Goal: Check status: Check status

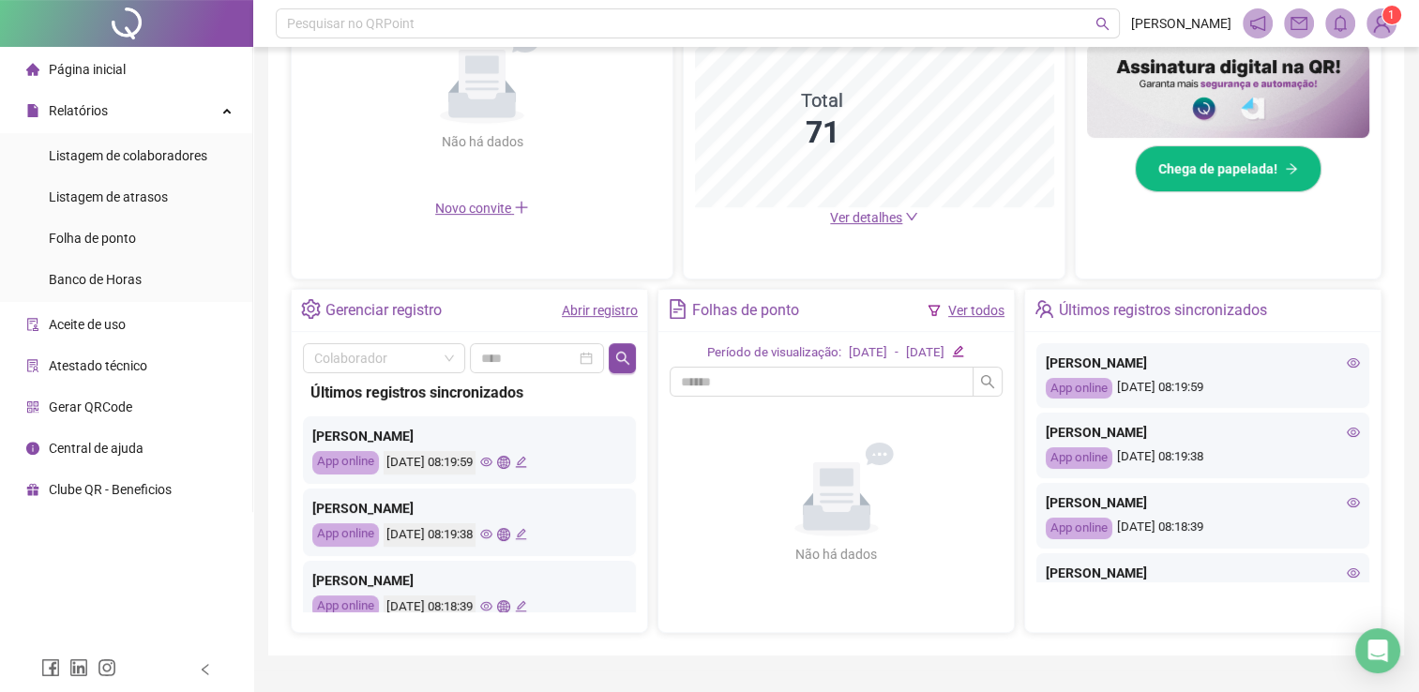
scroll to position [485, 0]
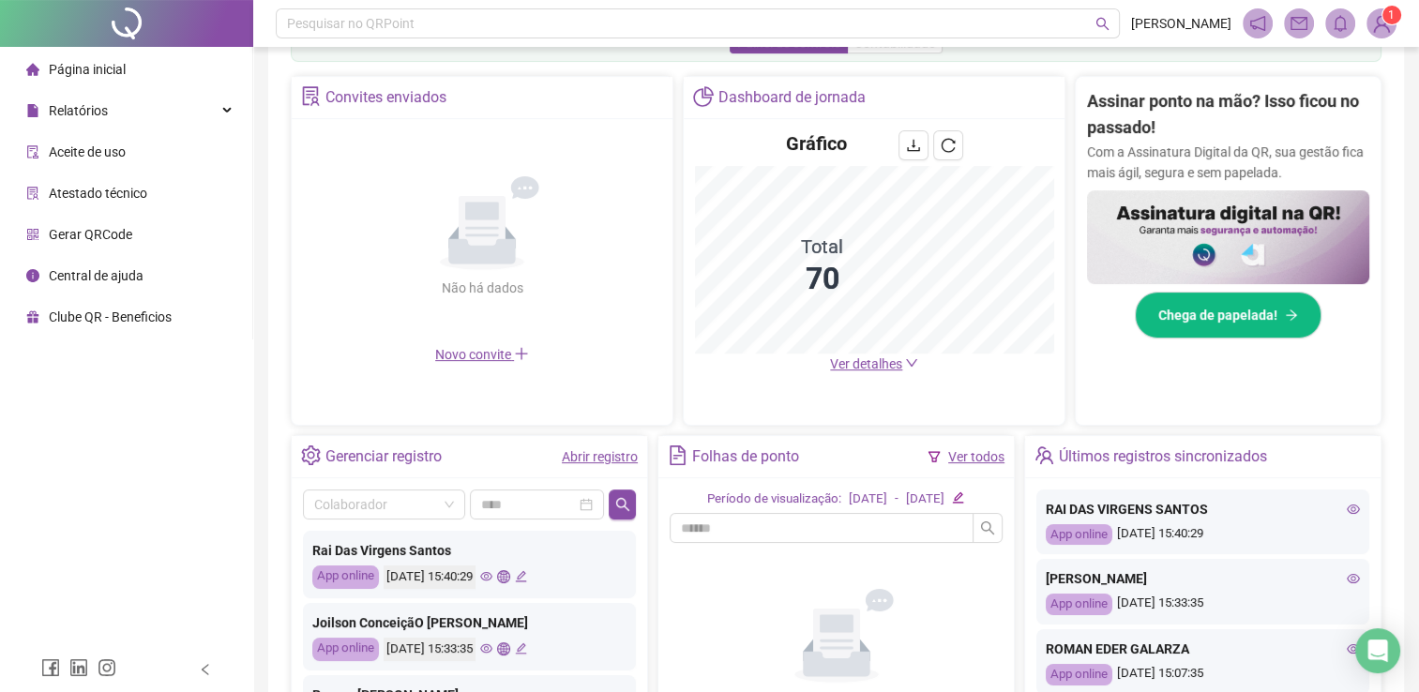
scroll to position [432, 0]
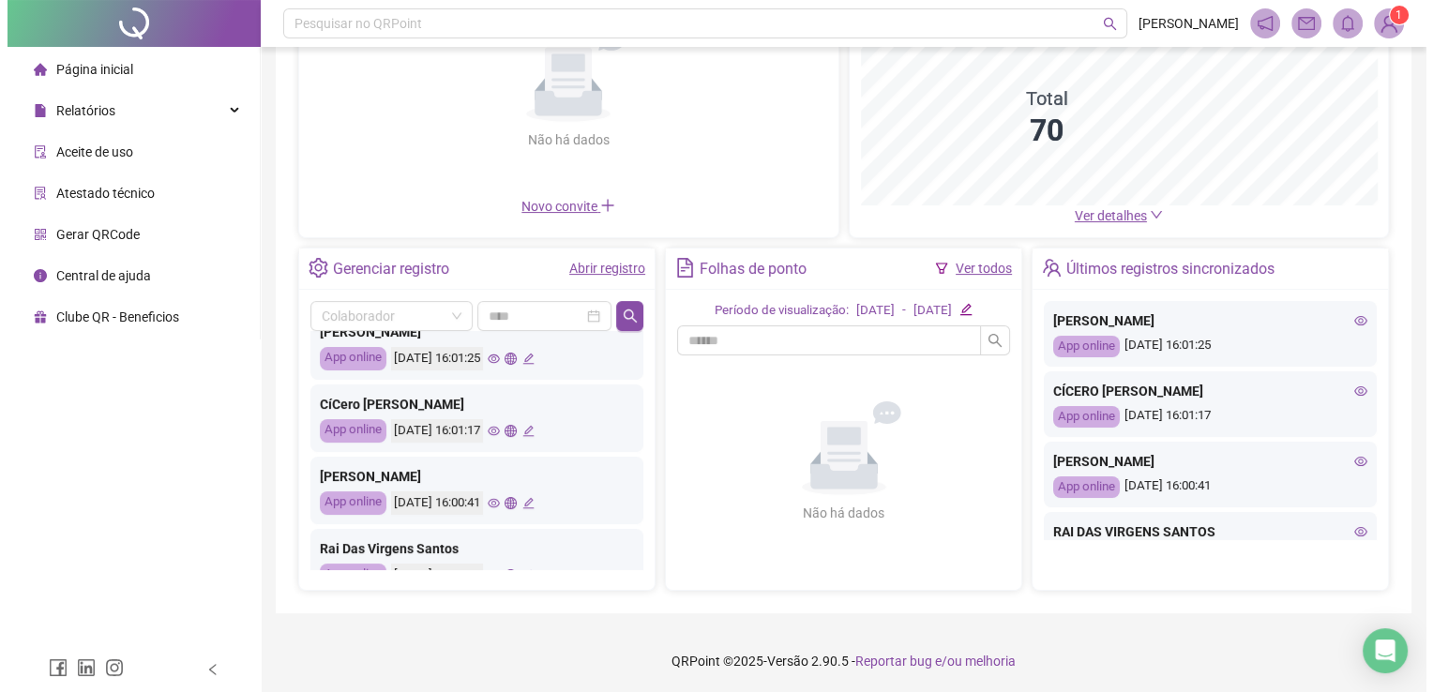
scroll to position [94, 0]
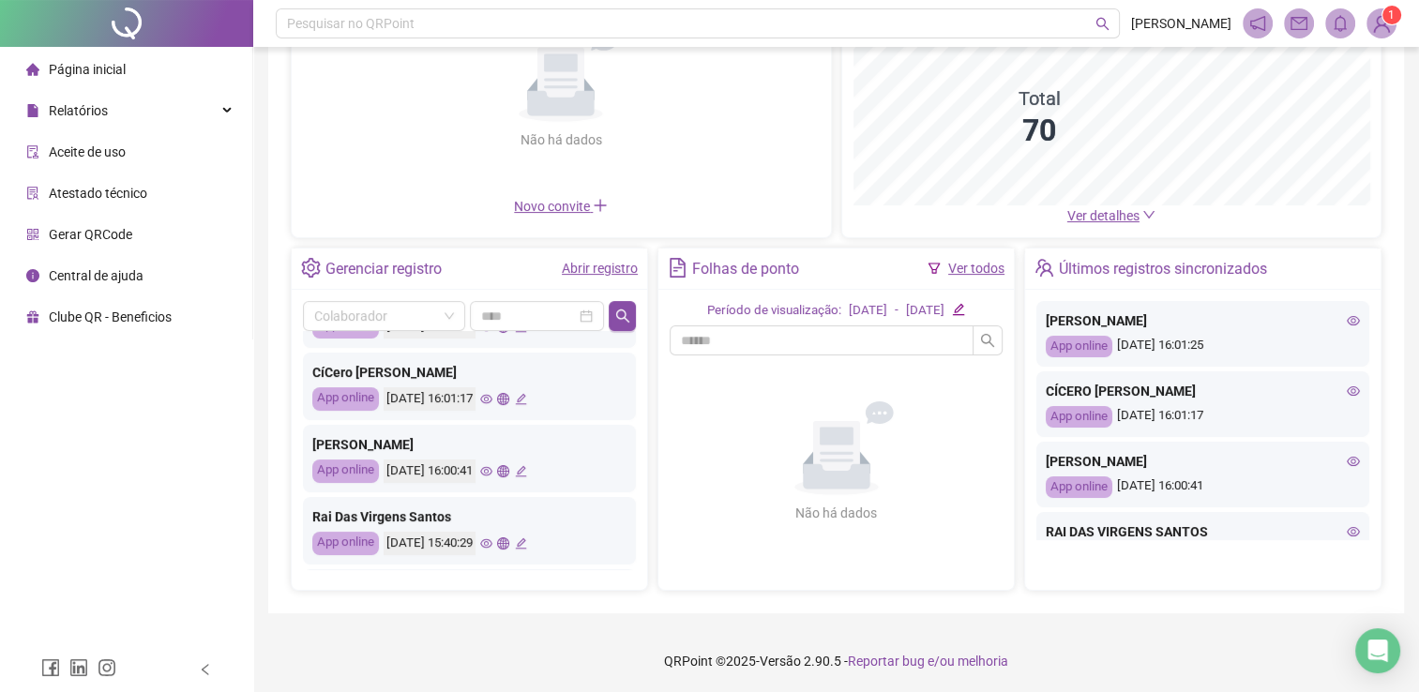
click at [492, 475] on icon "eye" at bounding box center [486, 471] width 12 height 12
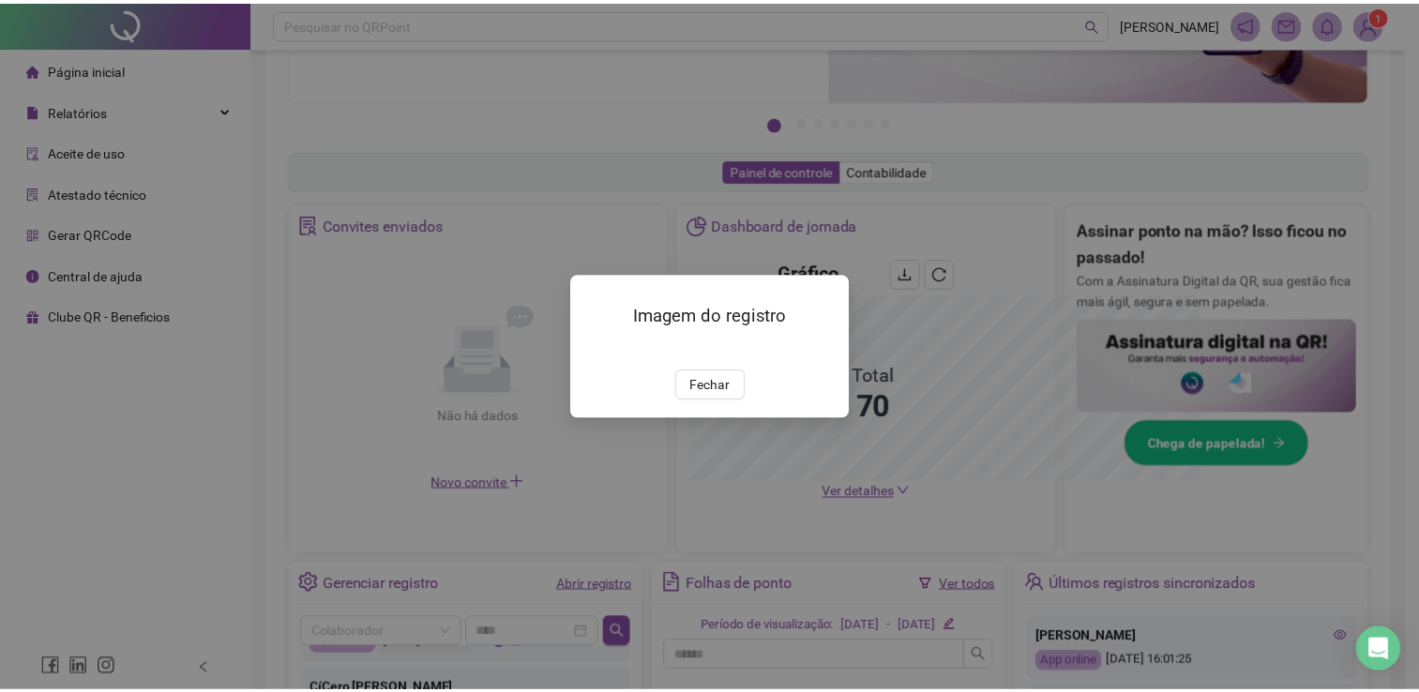
scroll to position [487, 0]
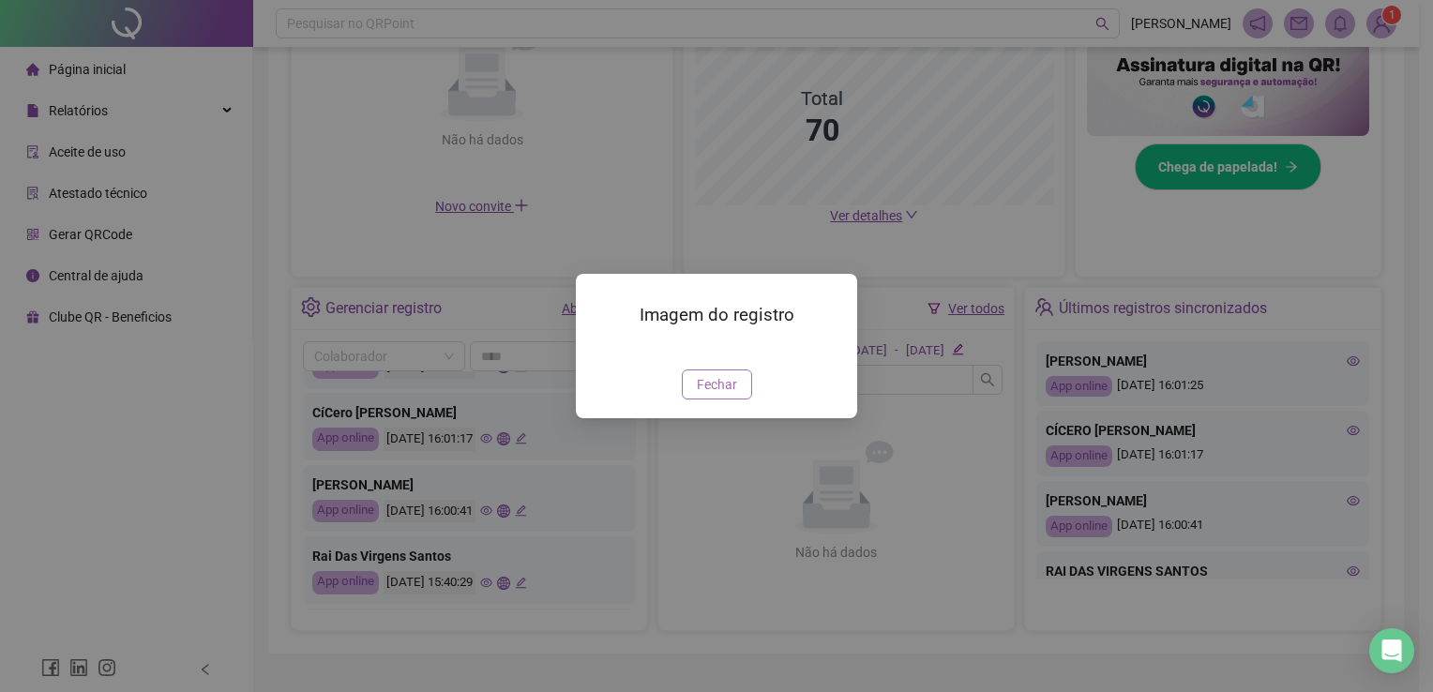
click at [726, 395] on span "Fechar" at bounding box center [717, 384] width 40 height 21
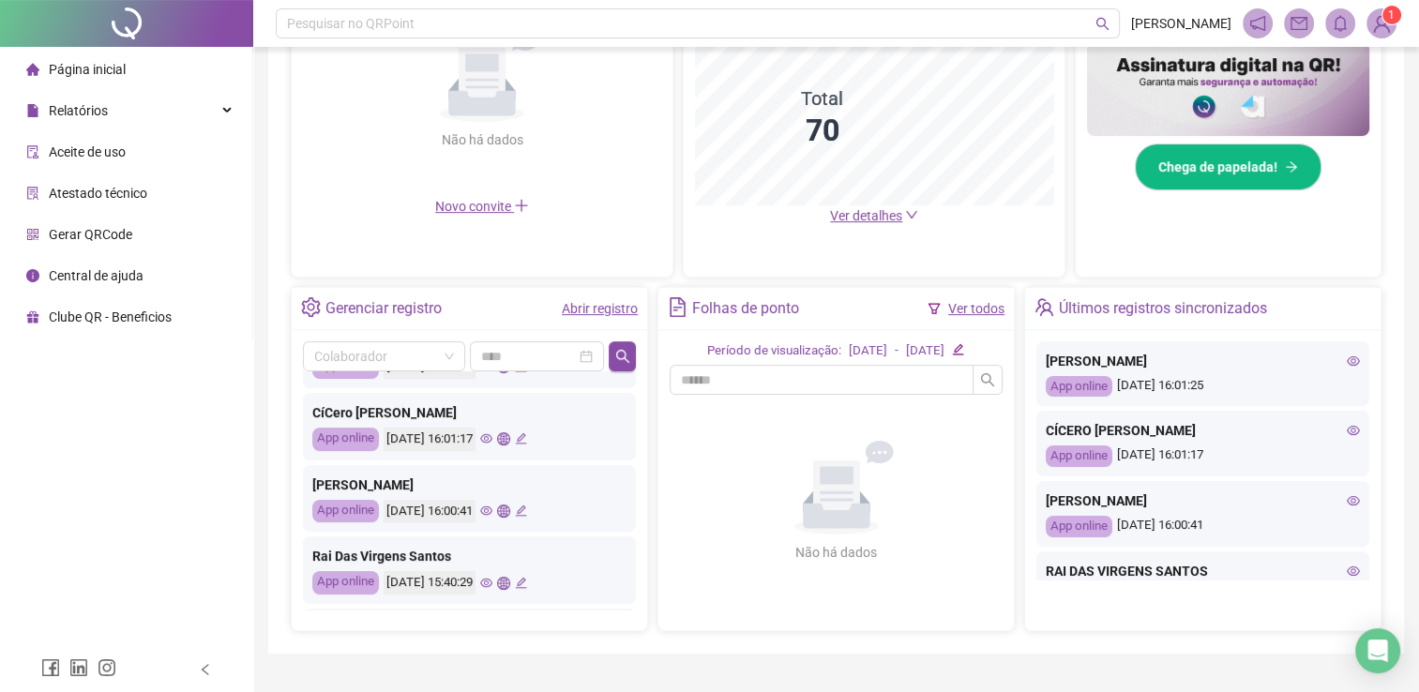
click at [492, 441] on icon "eye" at bounding box center [486, 438] width 12 height 12
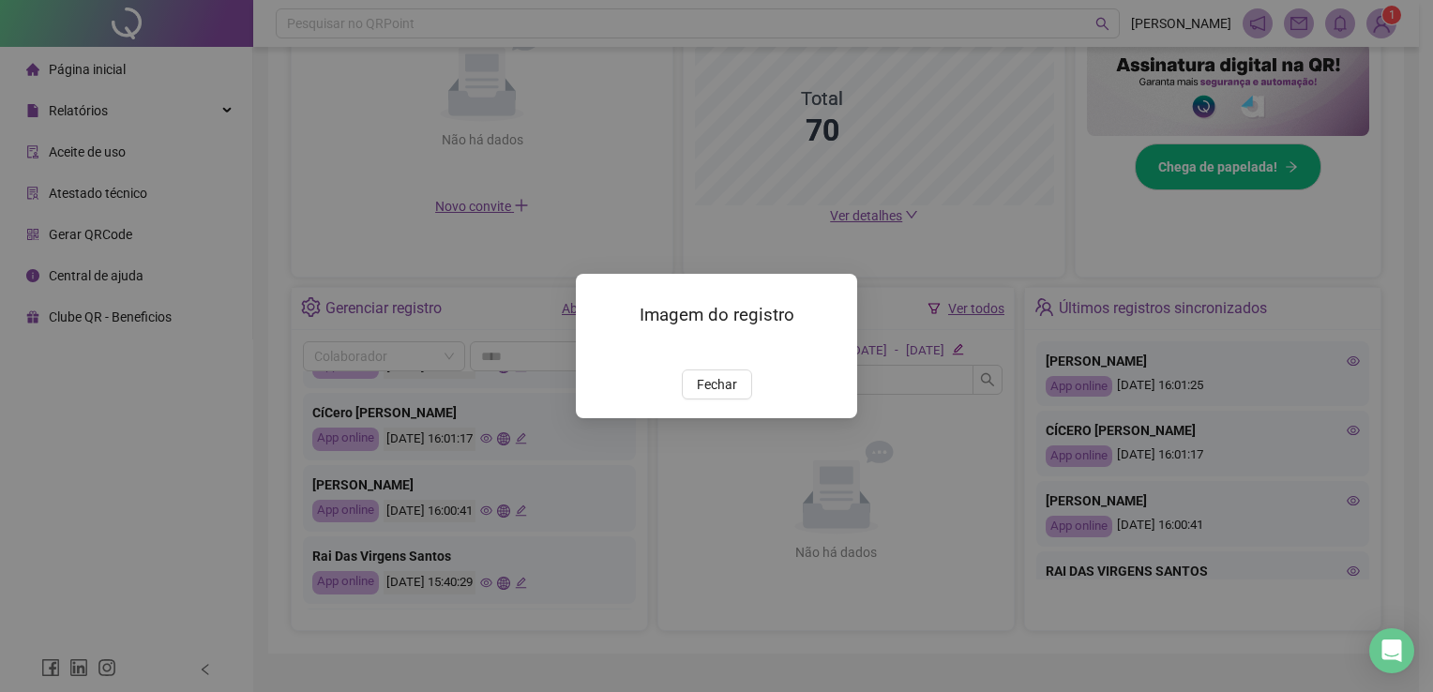
click at [724, 582] on div "Imagem do registro Fechar" at bounding box center [716, 346] width 1433 height 692
click at [277, 495] on div "Imagem do registro Fechar" at bounding box center [716, 346] width 1433 height 692
click at [737, 400] on button "Fechar" at bounding box center [717, 385] width 70 height 30
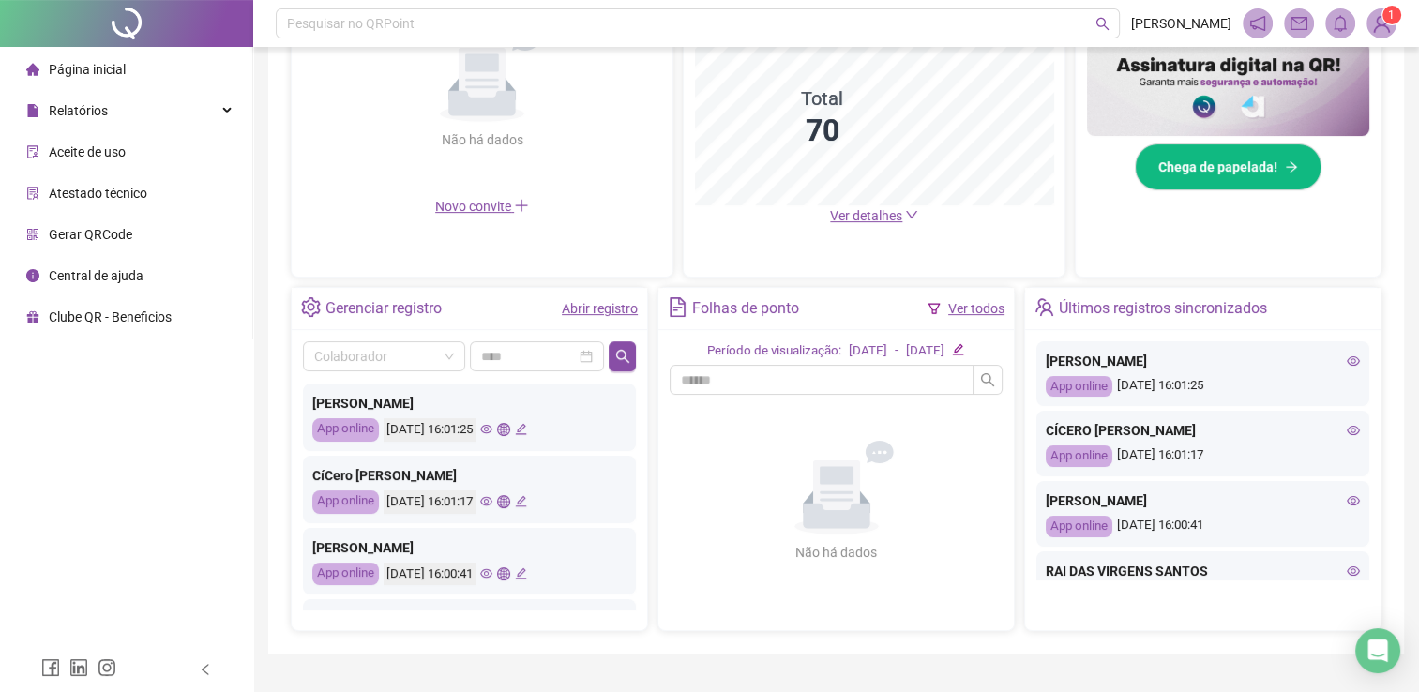
scroll to position [0, 0]
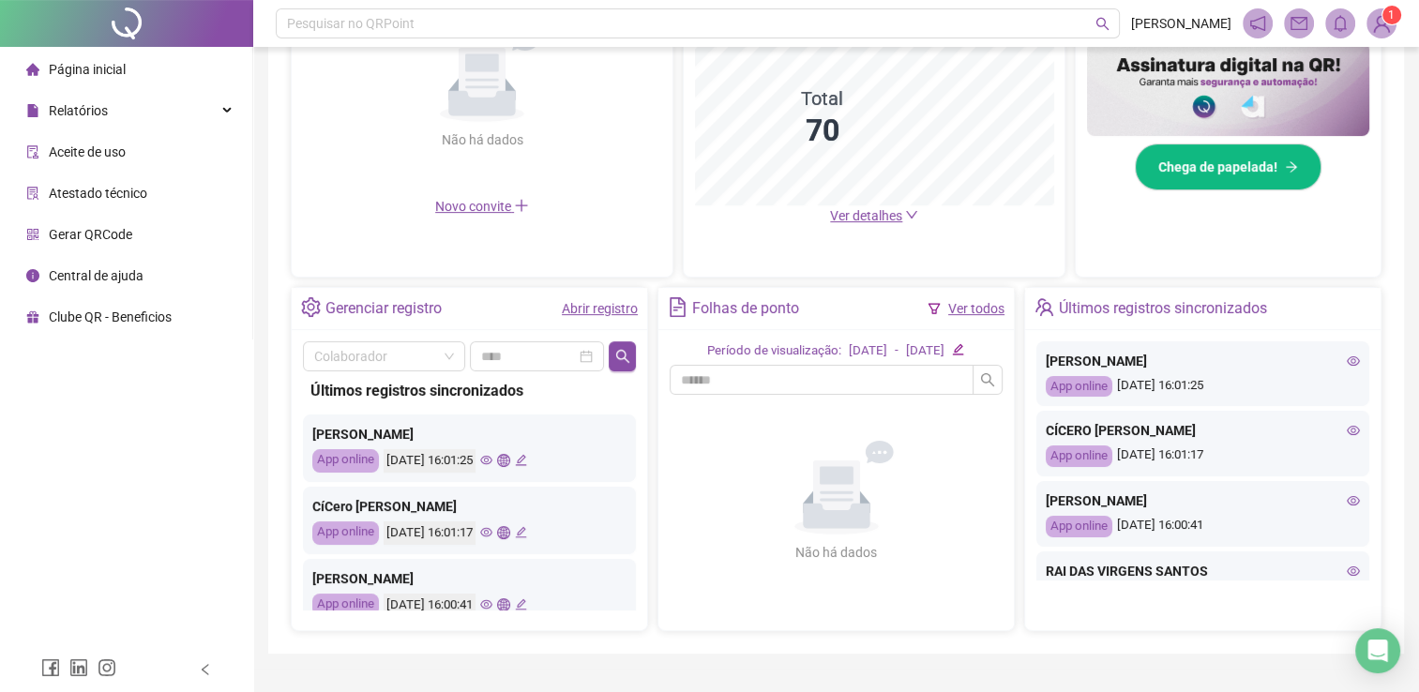
click at [492, 461] on icon "eye" at bounding box center [486, 460] width 12 height 12
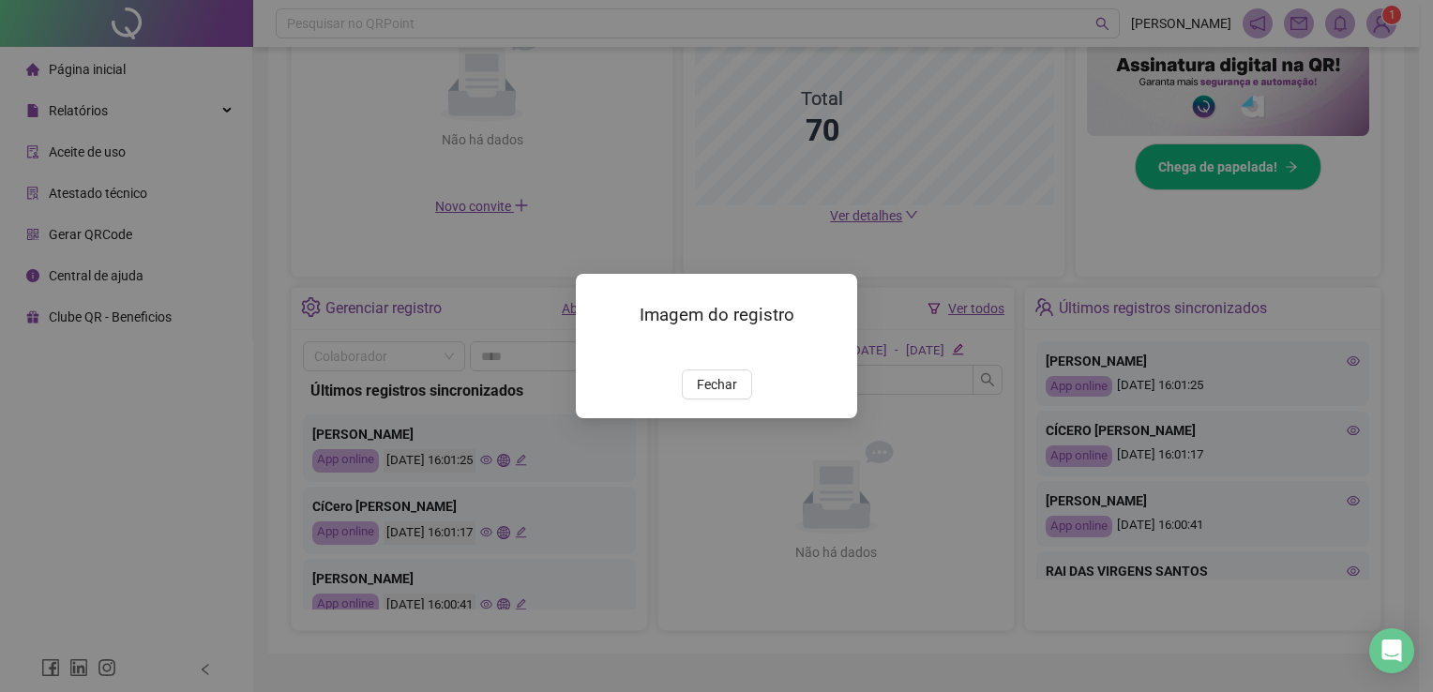
click at [708, 550] on div "Imagem do registro Fechar" at bounding box center [716, 346] width 1433 height 692
click at [706, 417] on div "Imagem do registro Fechar" at bounding box center [716, 346] width 281 height 144
click at [708, 395] on span "Fechar" at bounding box center [717, 384] width 40 height 21
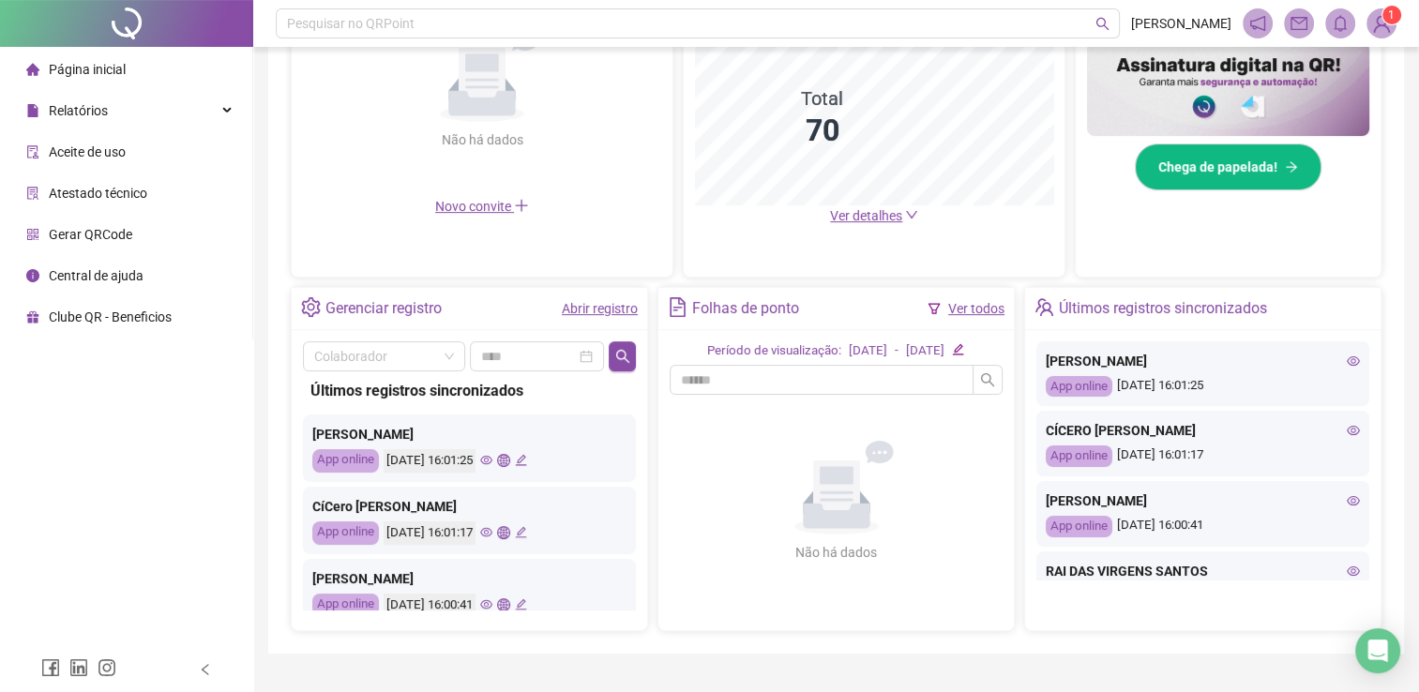
click at [492, 458] on icon "eye" at bounding box center [486, 460] width 12 height 12
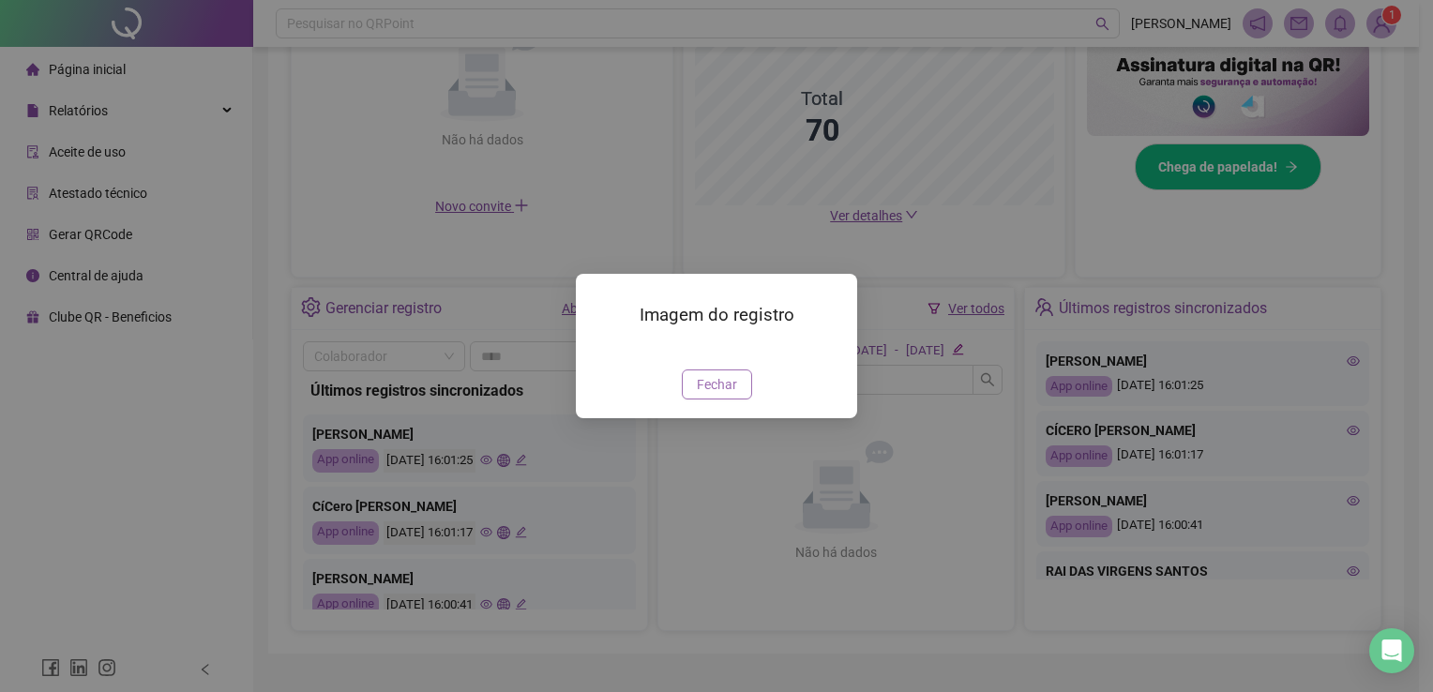
click at [708, 395] on span "Fechar" at bounding box center [717, 384] width 40 height 21
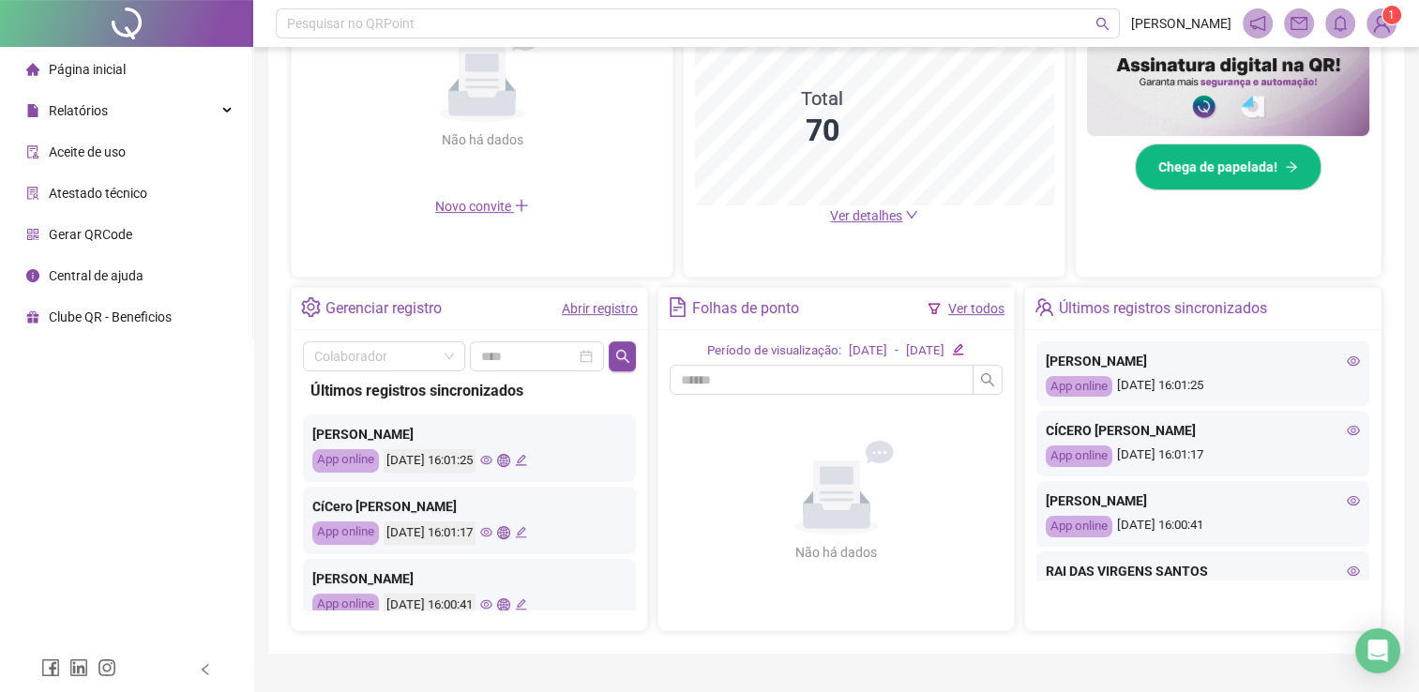
click at [492, 530] on icon "eye" at bounding box center [486, 532] width 12 height 12
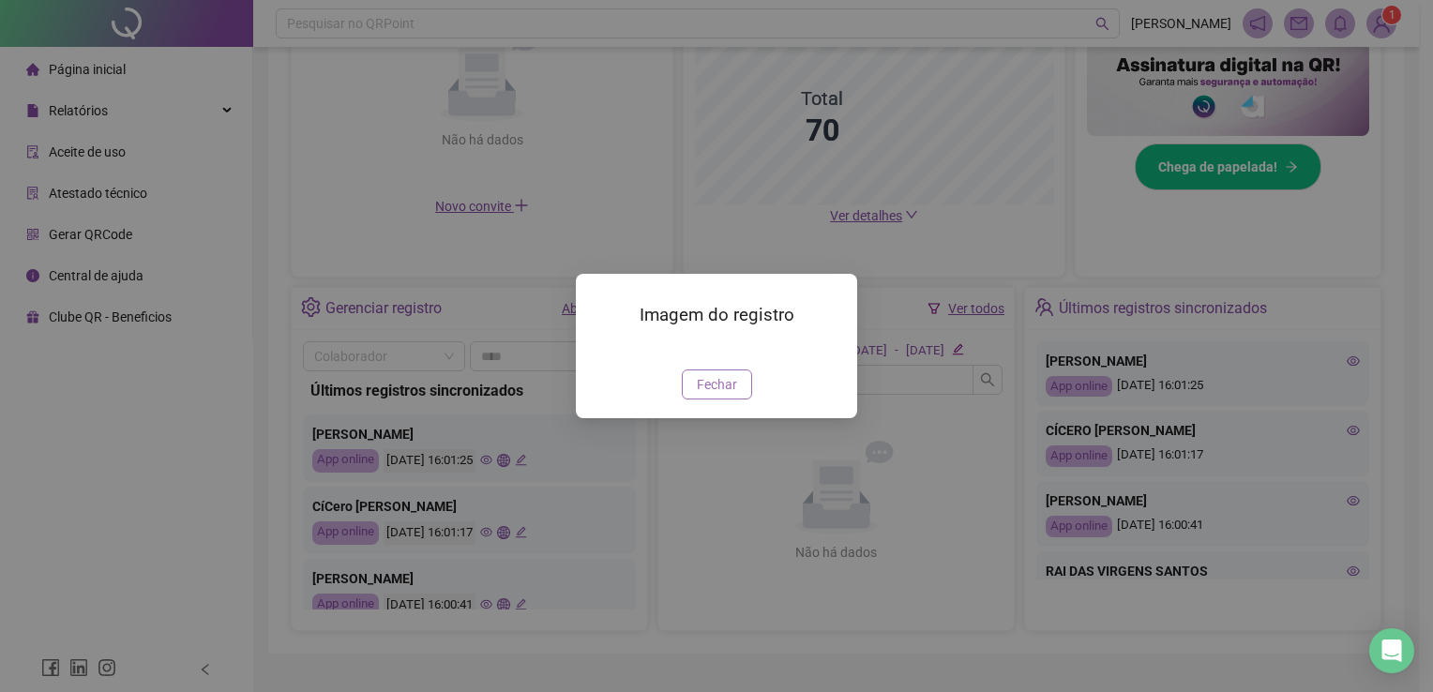
click at [721, 395] on span "Fechar" at bounding box center [717, 384] width 40 height 21
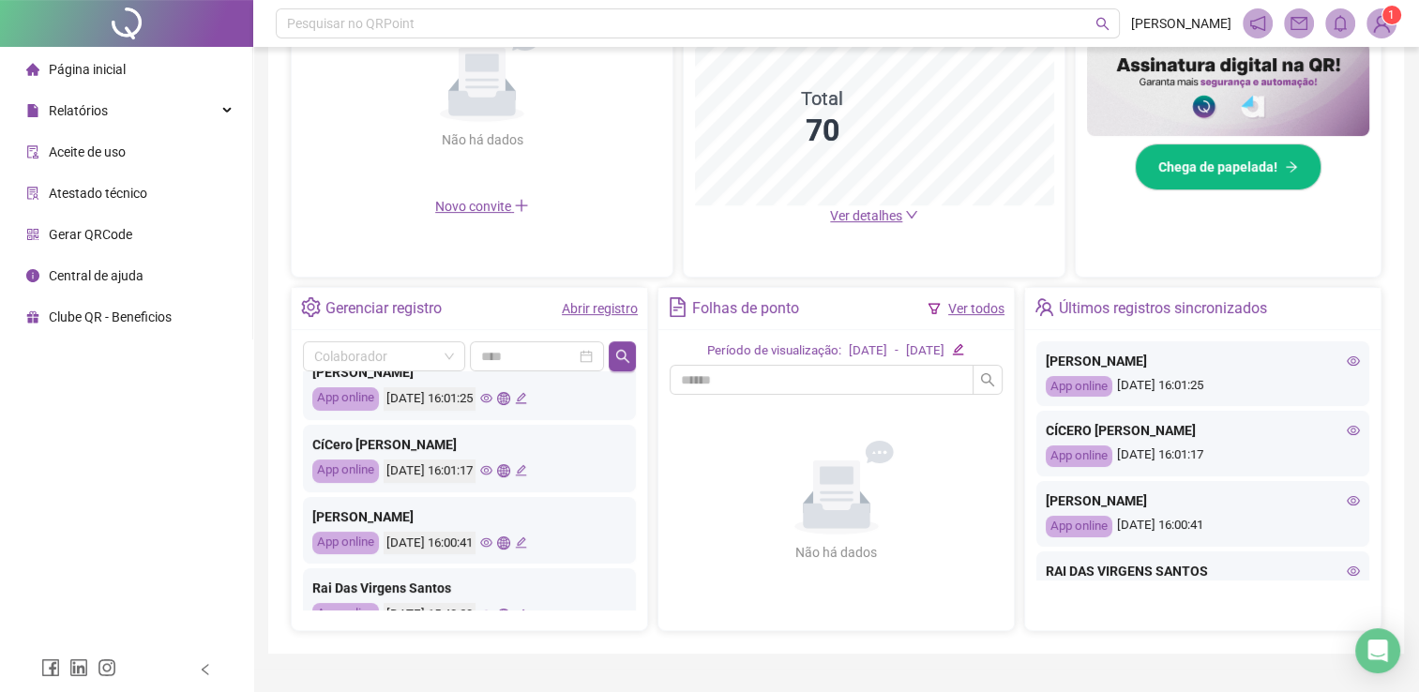
scroll to position [94, 0]
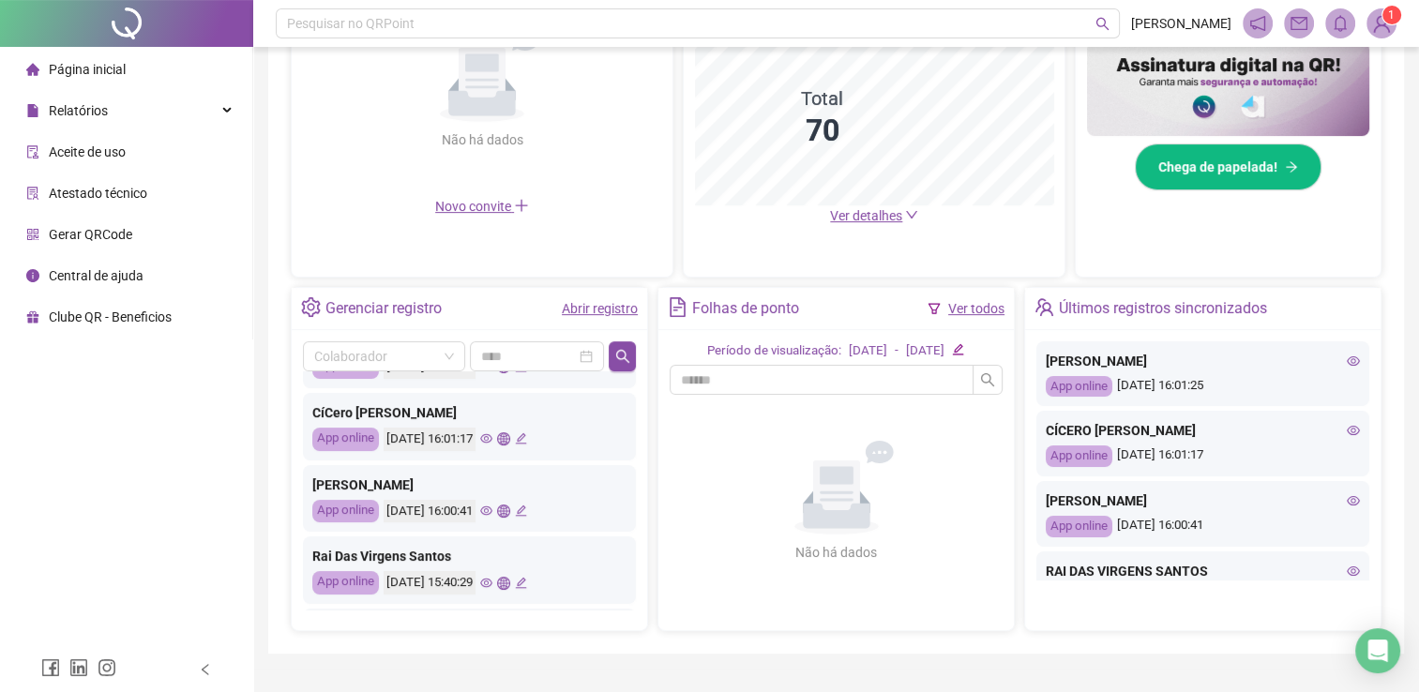
click at [492, 510] on icon "eye" at bounding box center [486, 511] width 12 height 12
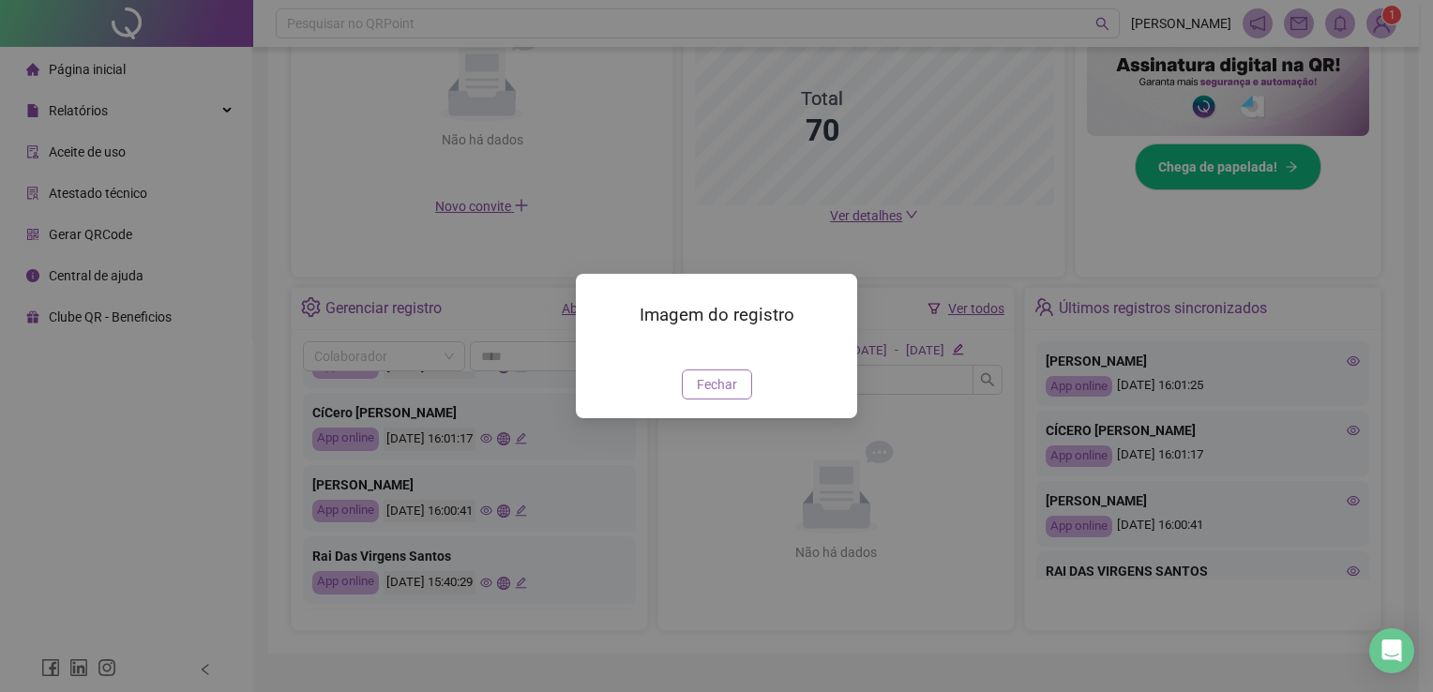
click at [713, 395] on span "Fechar" at bounding box center [717, 384] width 40 height 21
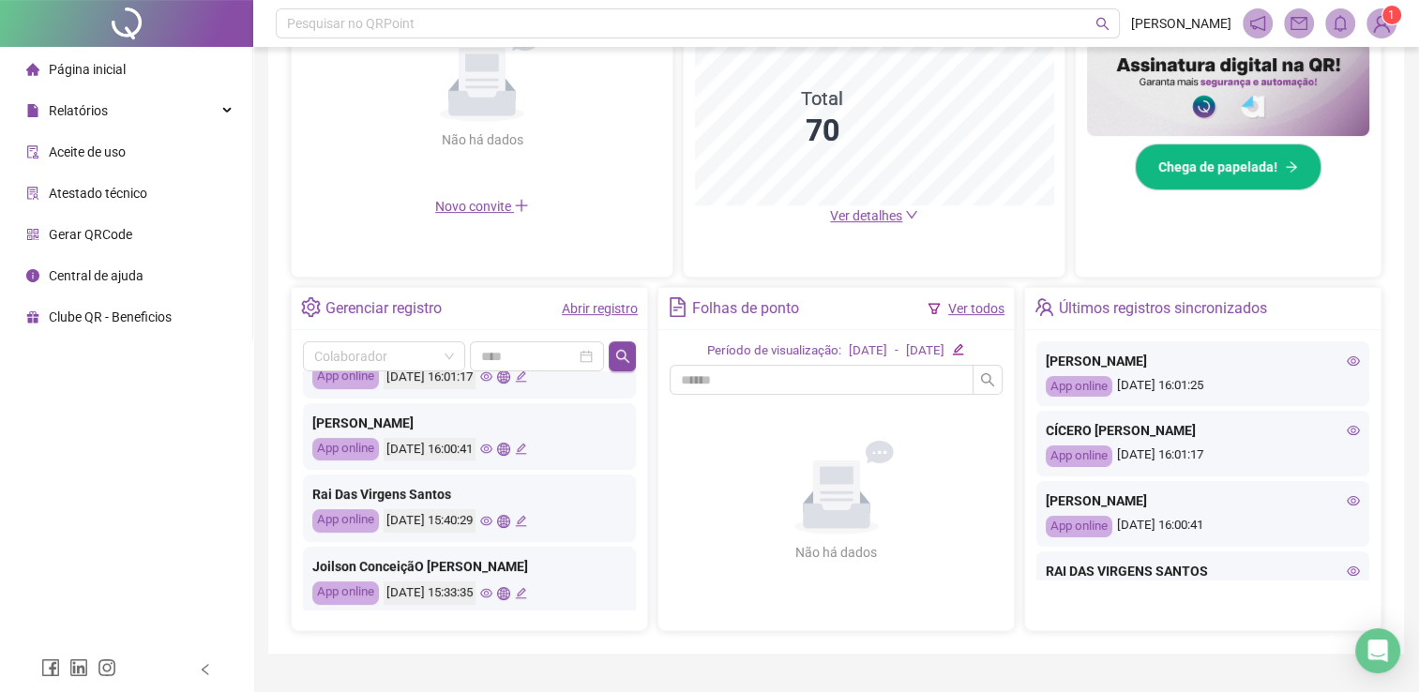
scroll to position [188, 0]
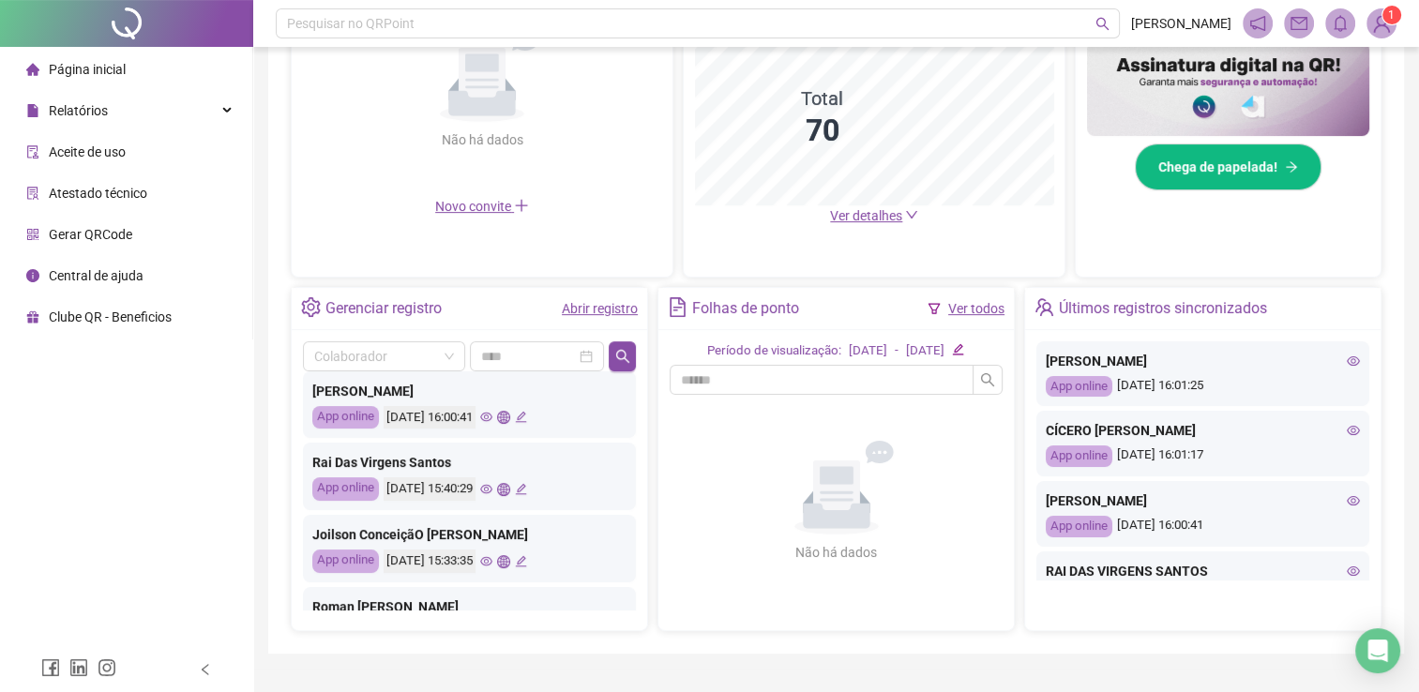
click at [492, 490] on icon "eye" at bounding box center [486, 489] width 12 height 12
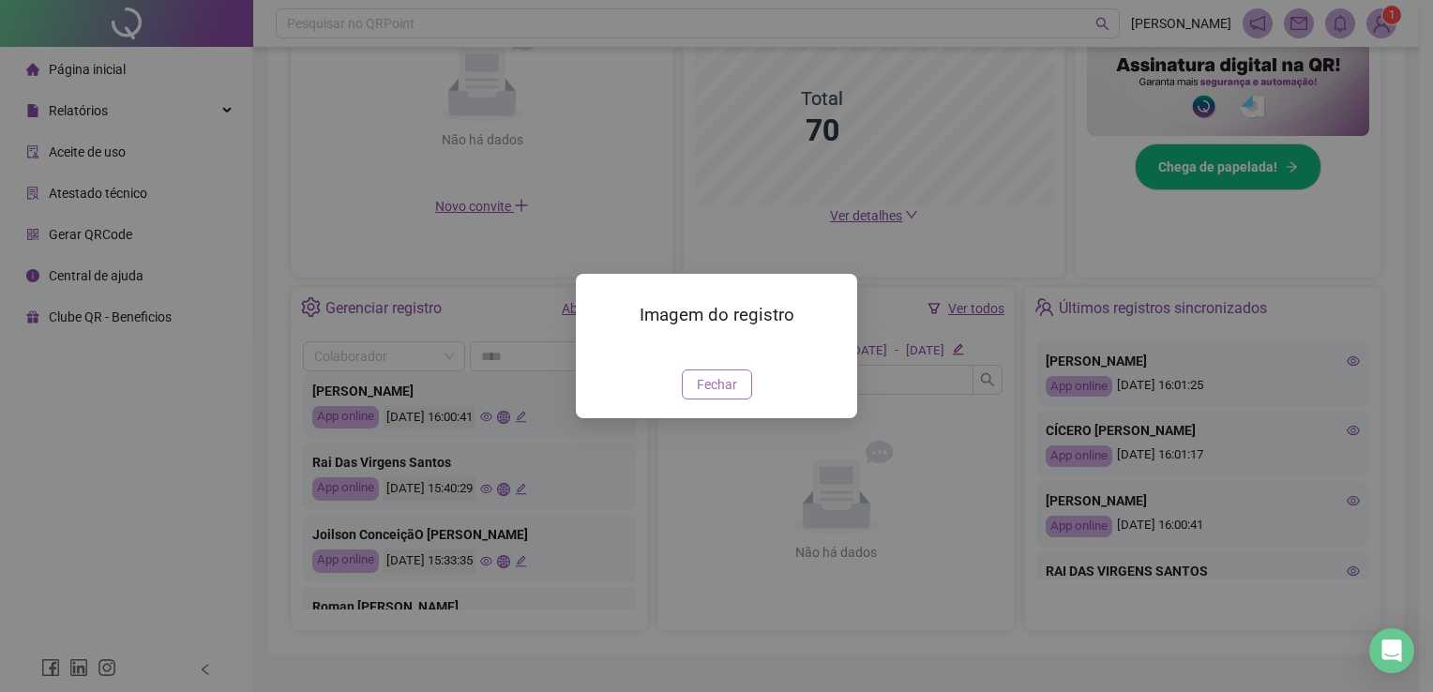
click at [705, 395] on span "Fechar" at bounding box center [717, 384] width 40 height 21
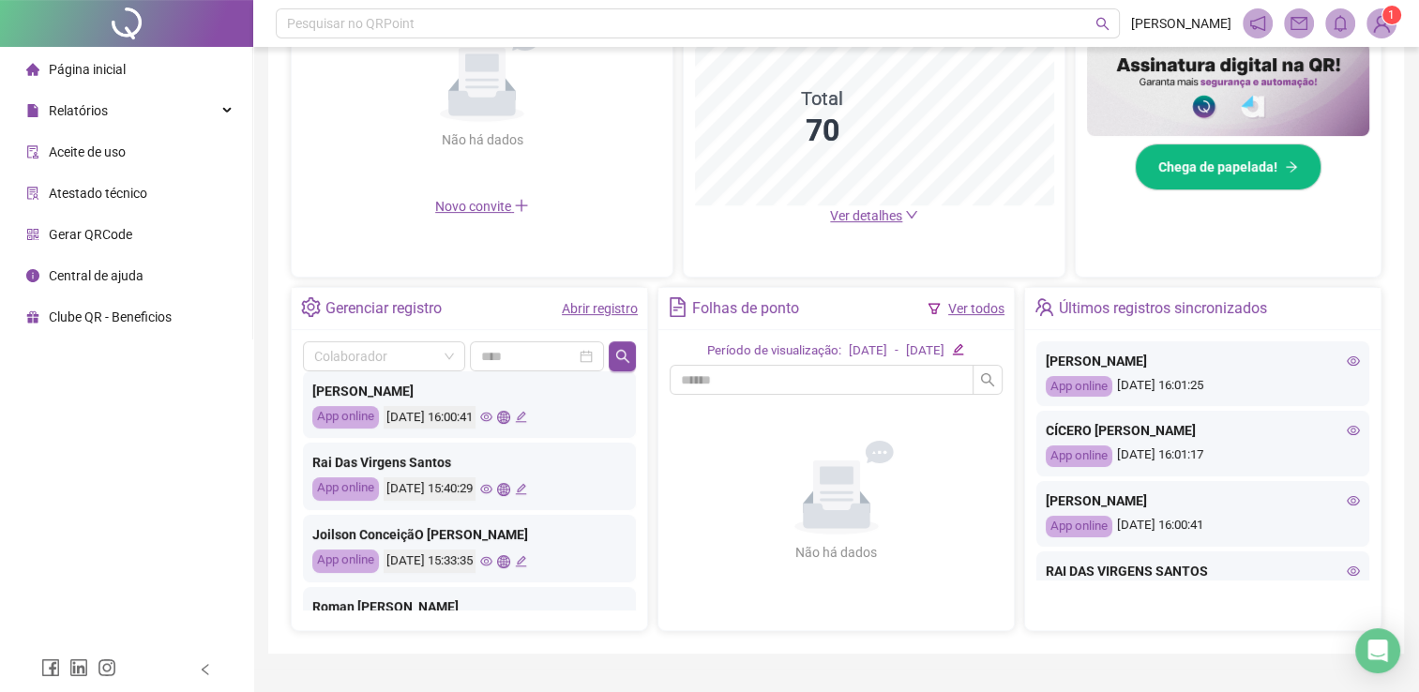
scroll to position [281, 0]
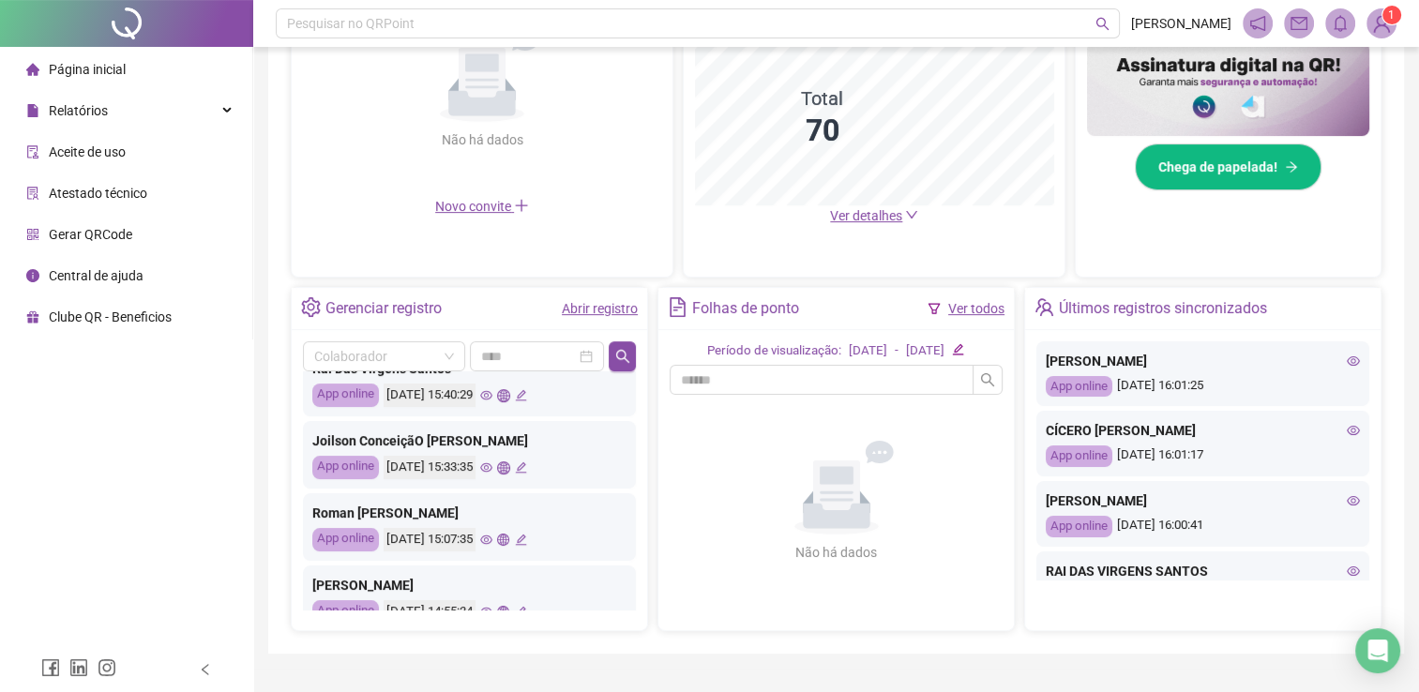
click at [492, 465] on icon "eye" at bounding box center [486, 467] width 12 height 12
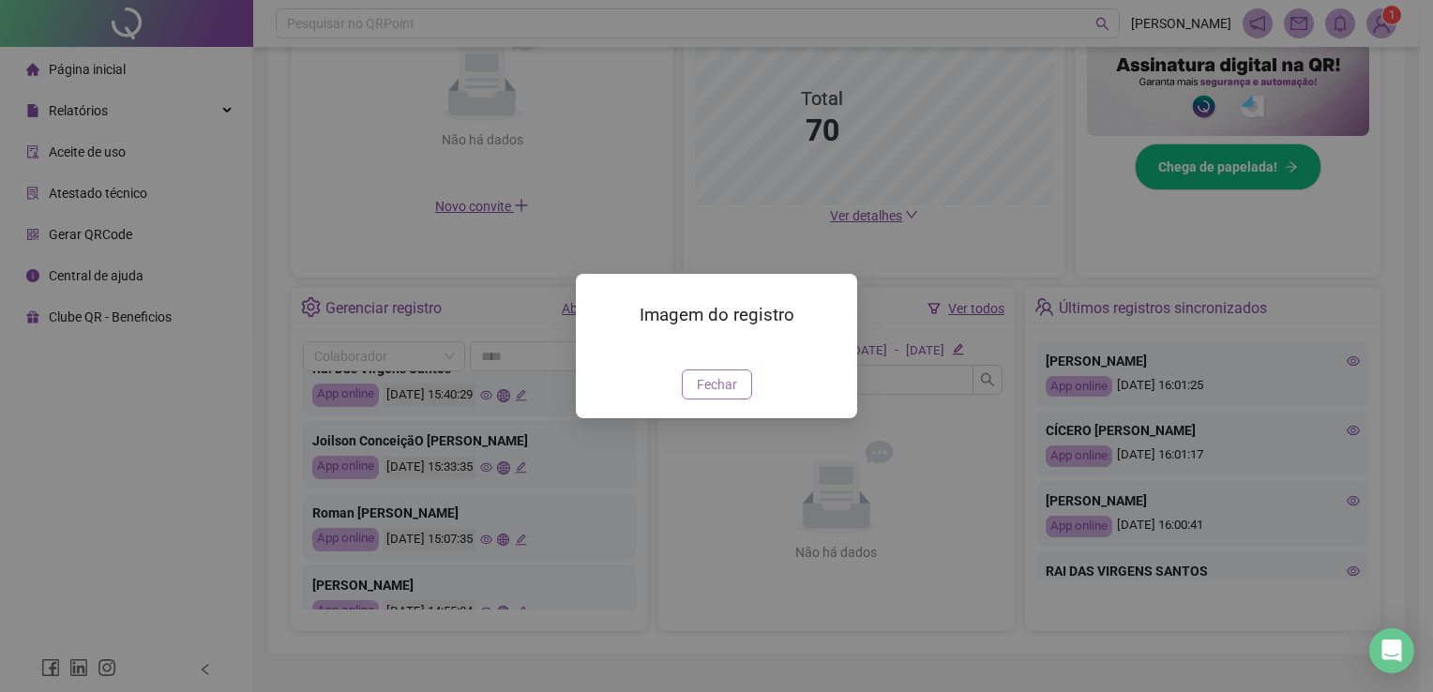
click at [713, 395] on span "Fechar" at bounding box center [717, 384] width 40 height 21
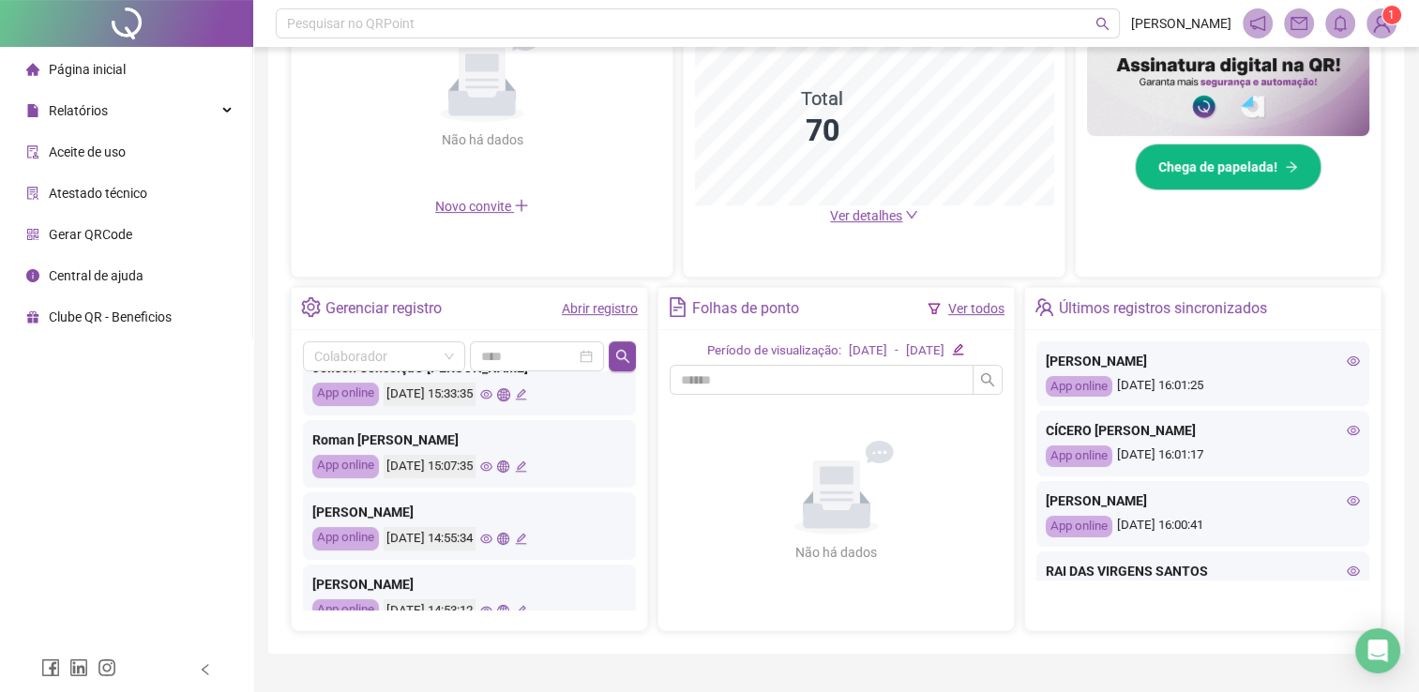
scroll to position [375, 0]
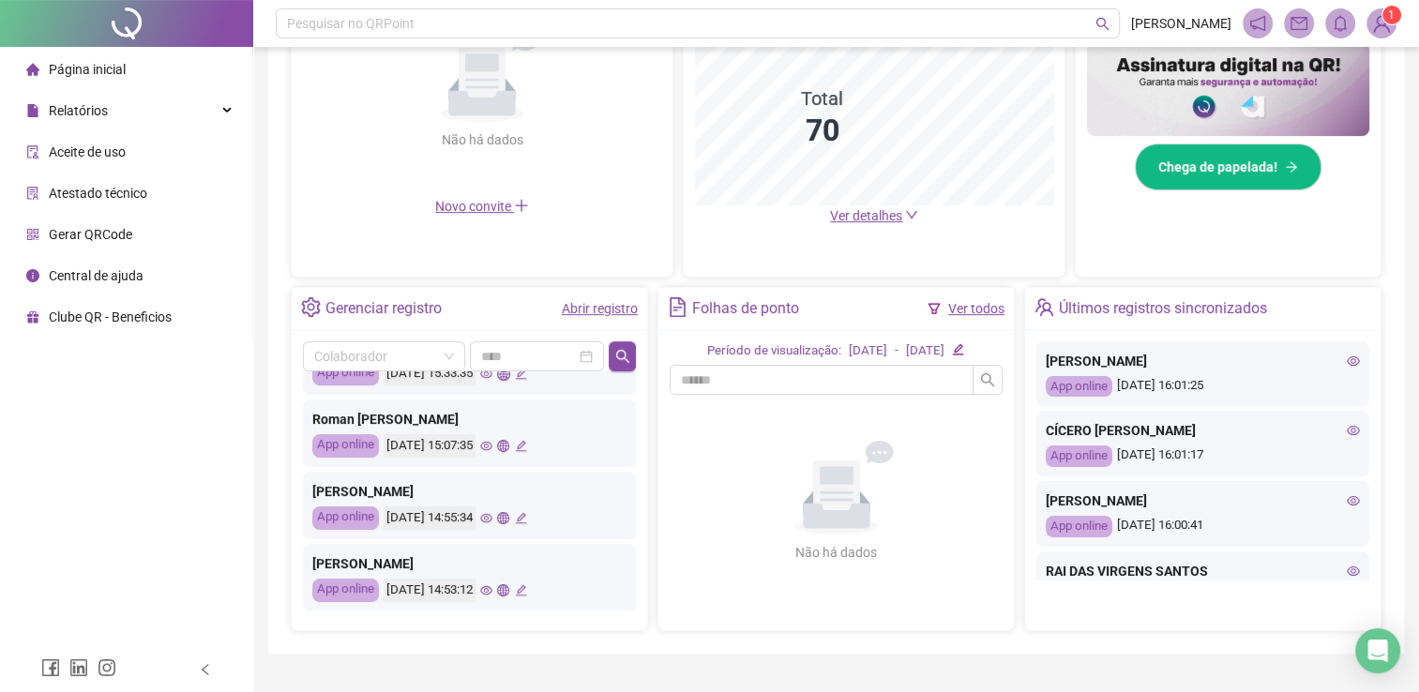
click at [492, 445] on icon "eye" at bounding box center [486, 446] width 12 height 12
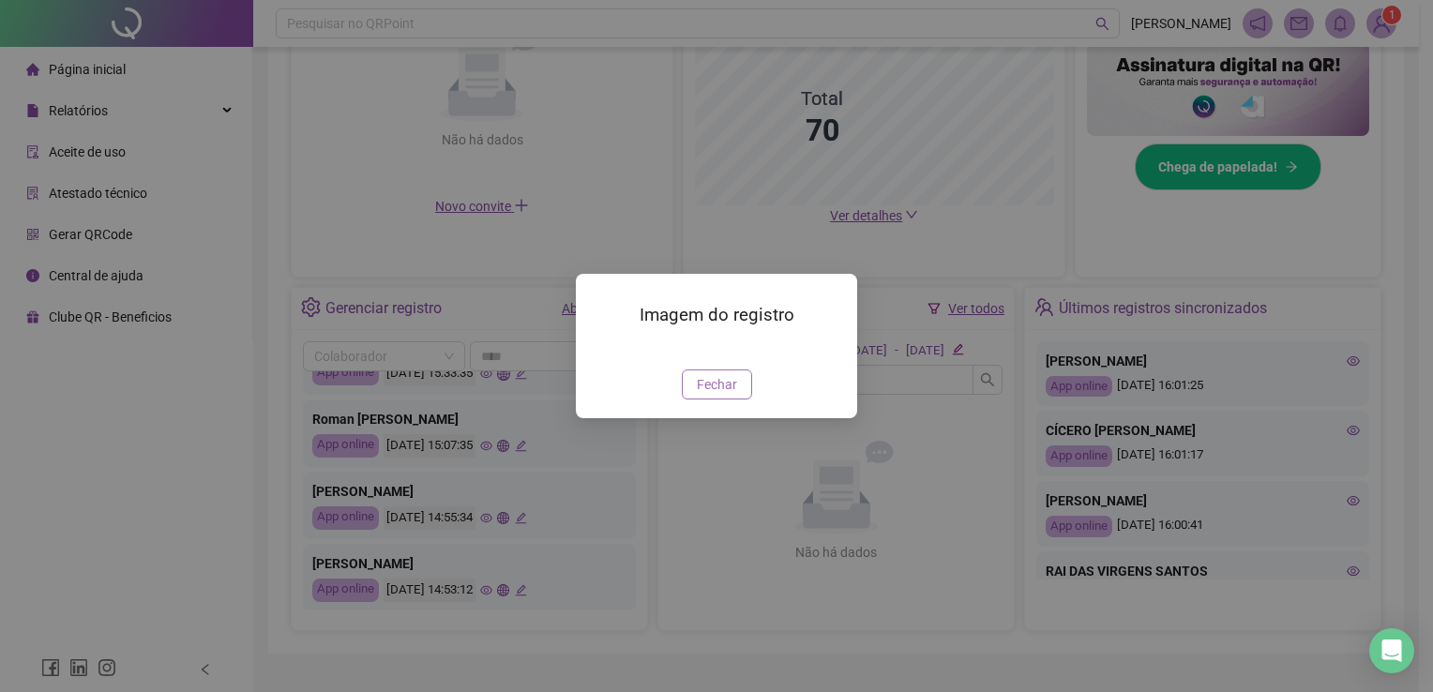
click at [709, 395] on span "Fechar" at bounding box center [717, 384] width 40 height 21
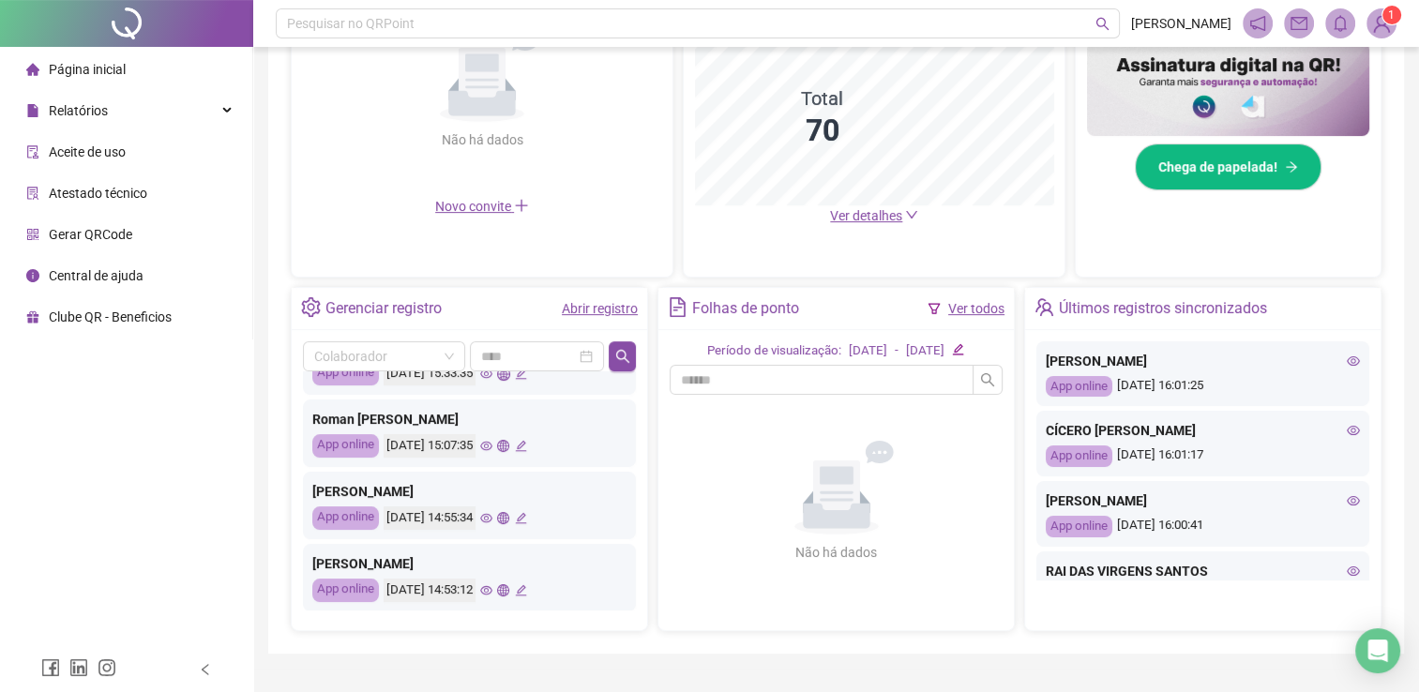
click at [508, 512] on div "[DATE] 14:55:34" at bounding box center [456, 518] width 144 height 23
click at [492, 512] on icon "eye" at bounding box center [486, 518] width 12 height 12
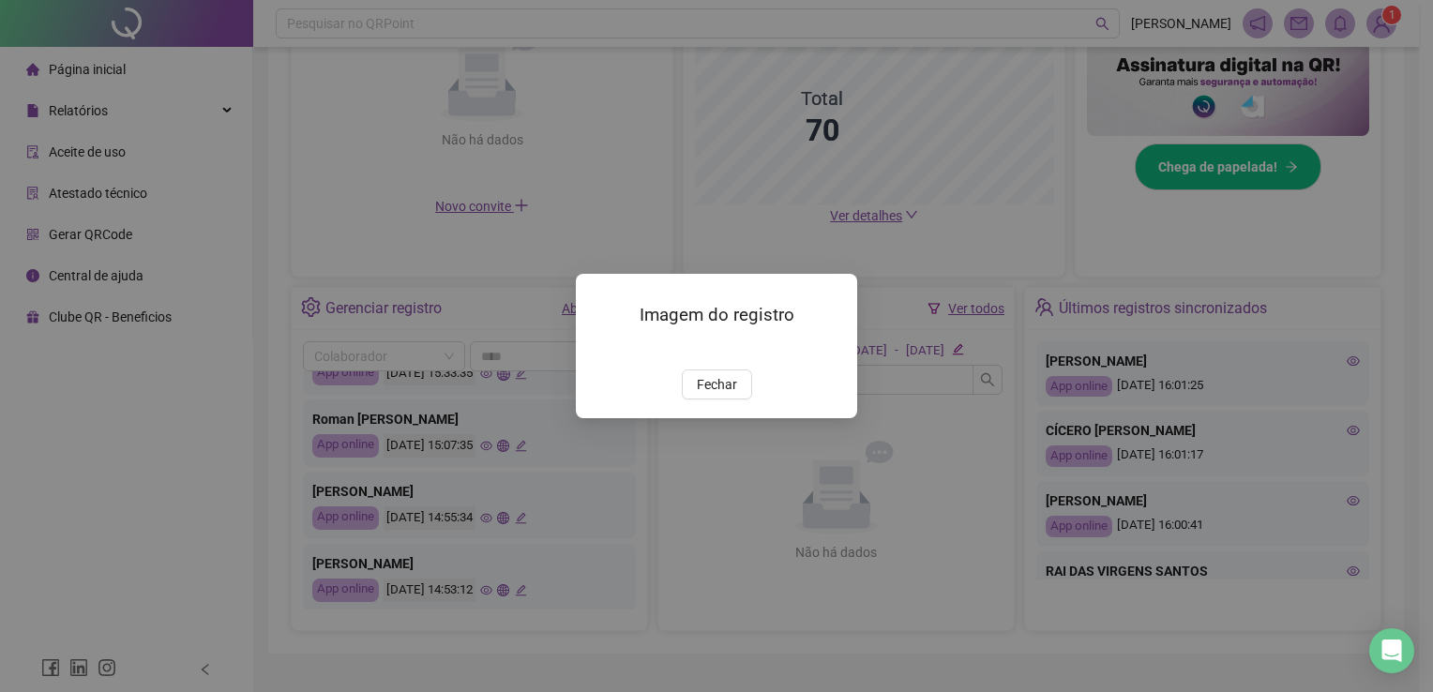
click at [704, 395] on span "Fechar" at bounding box center [717, 384] width 40 height 21
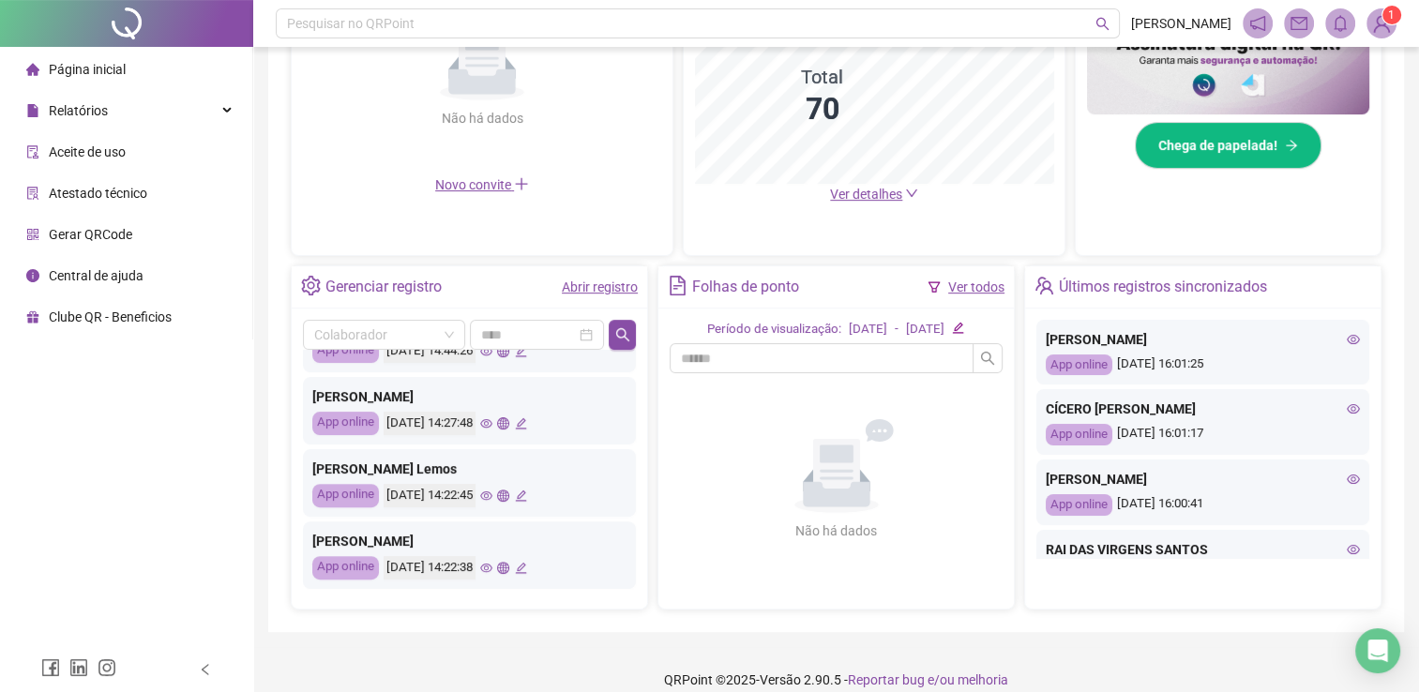
scroll to position [526, 0]
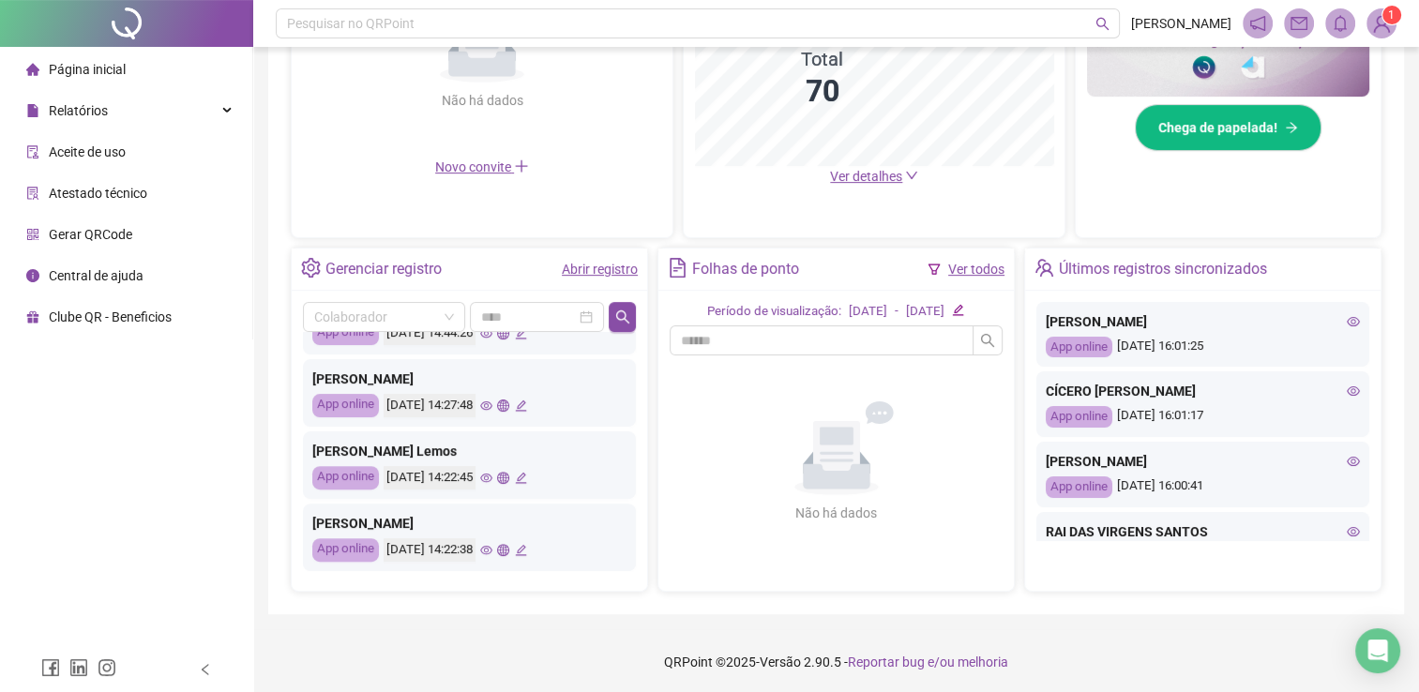
click at [492, 473] on icon "eye" at bounding box center [486, 477] width 12 height 9
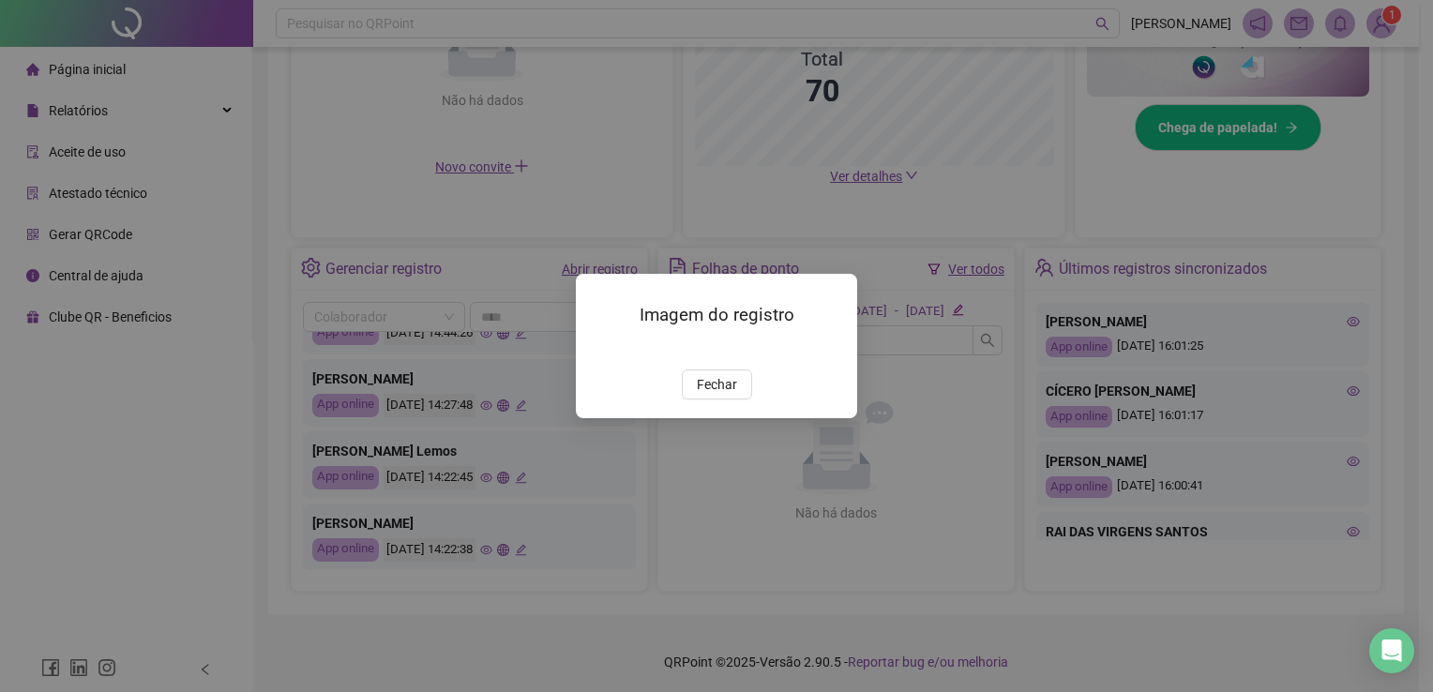
click at [598, 349] on img at bounding box center [598, 349] width 0 height 0
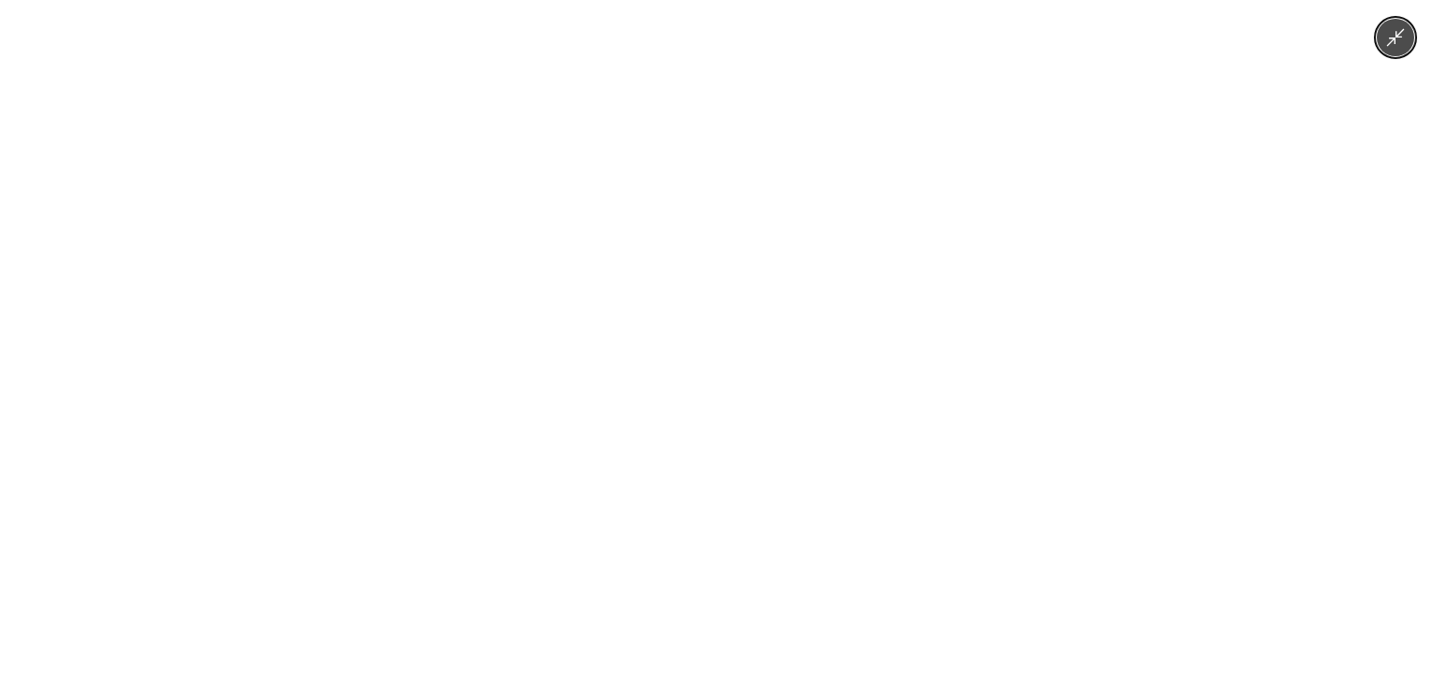
click at [652, 385] on img at bounding box center [716, 346] width 320 height 692
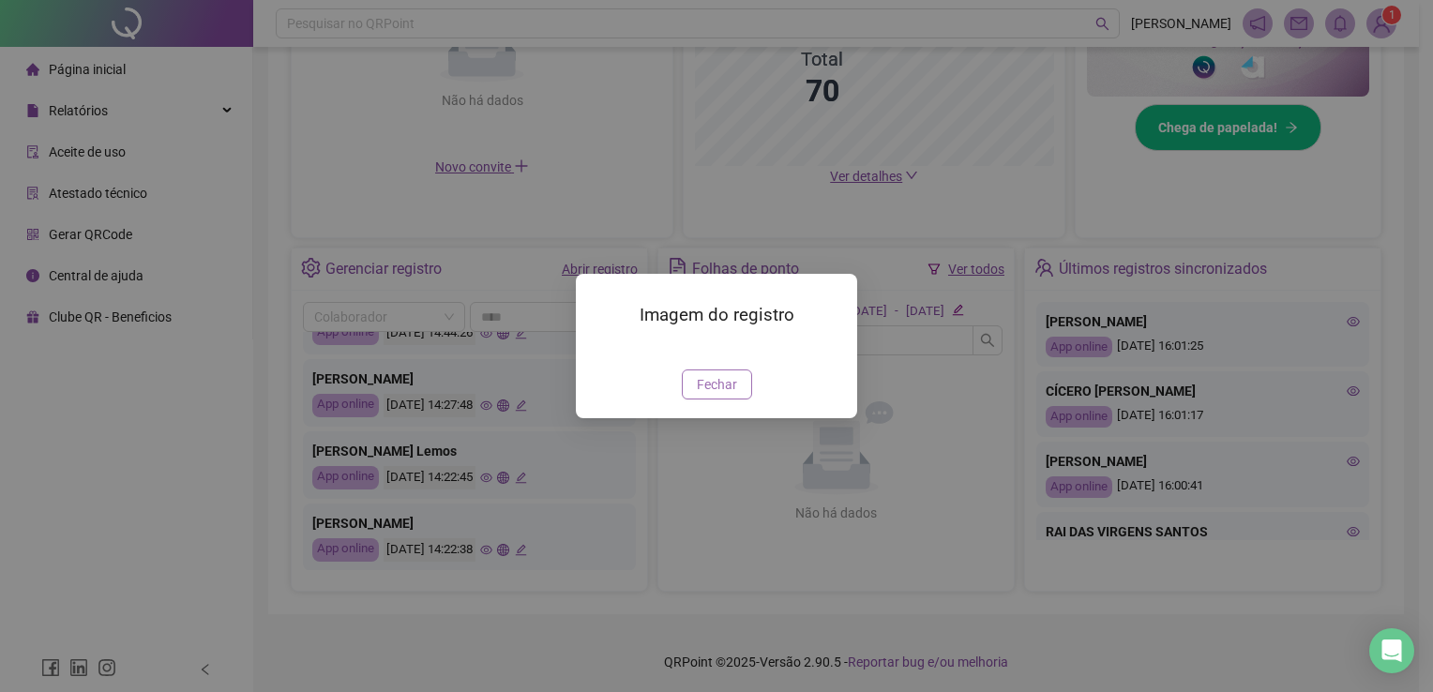
click at [698, 395] on span "Fechar" at bounding box center [717, 384] width 40 height 21
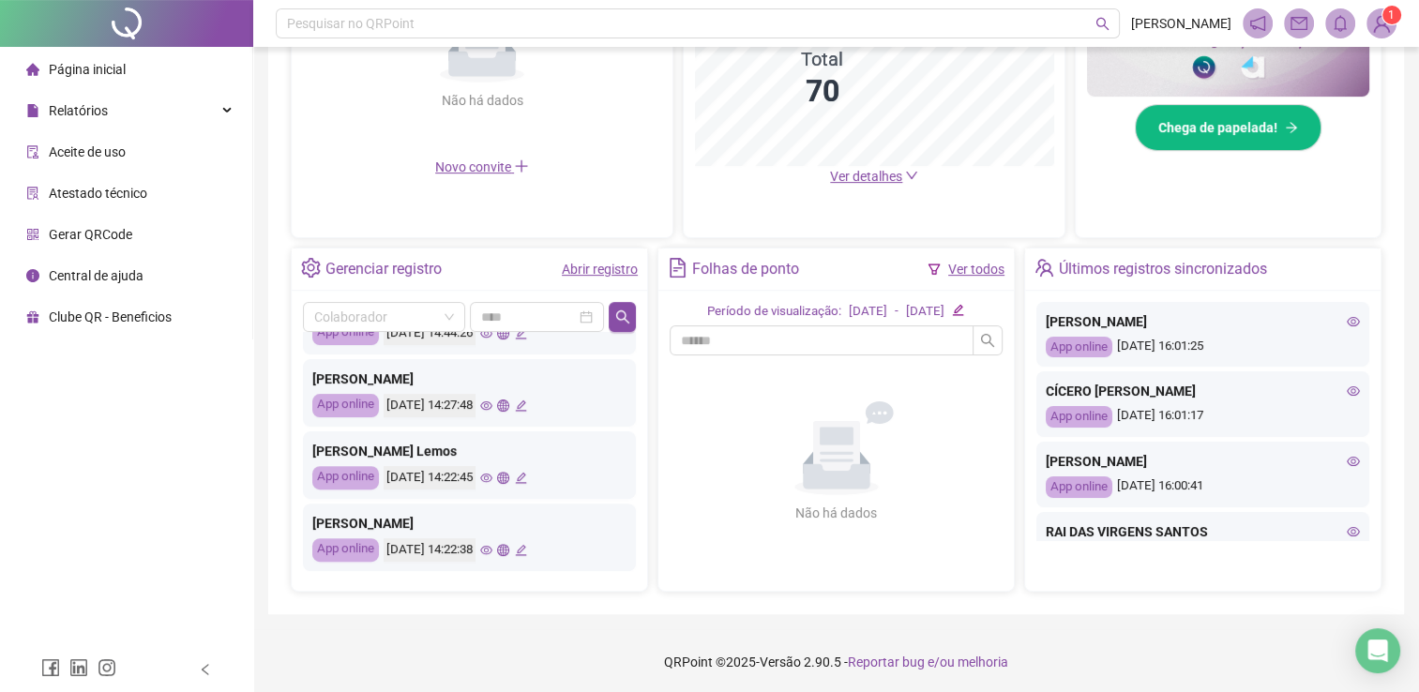
click at [492, 544] on icon "eye" at bounding box center [486, 550] width 12 height 12
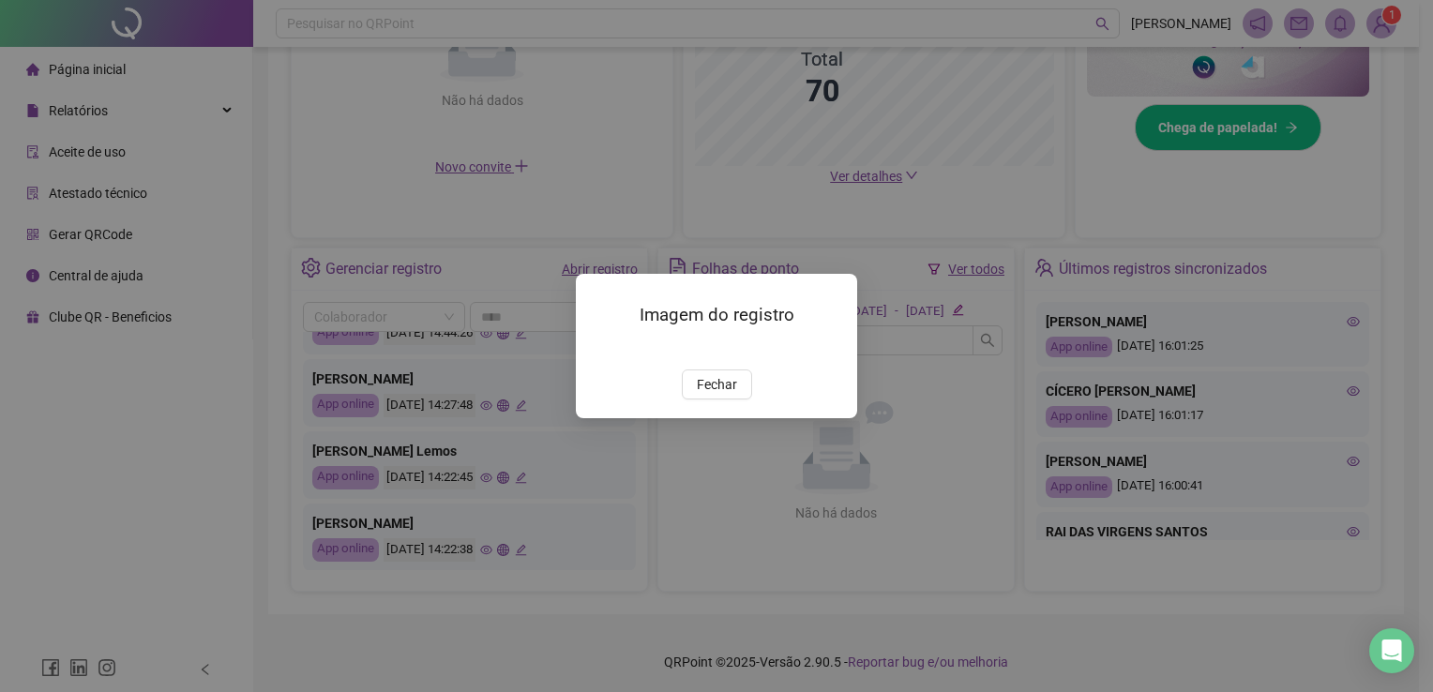
click at [598, 349] on img at bounding box center [598, 349] width 0 height 0
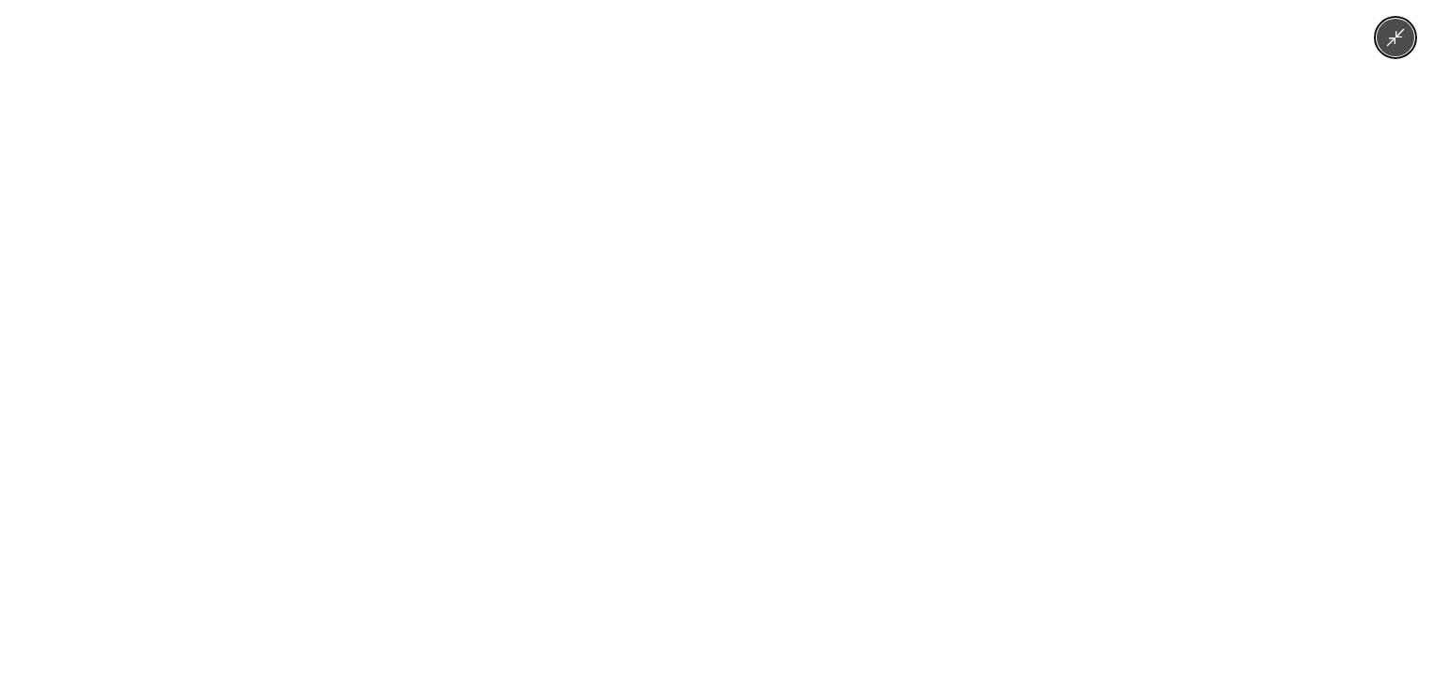
click at [382, 522] on div at bounding box center [716, 346] width 1433 height 692
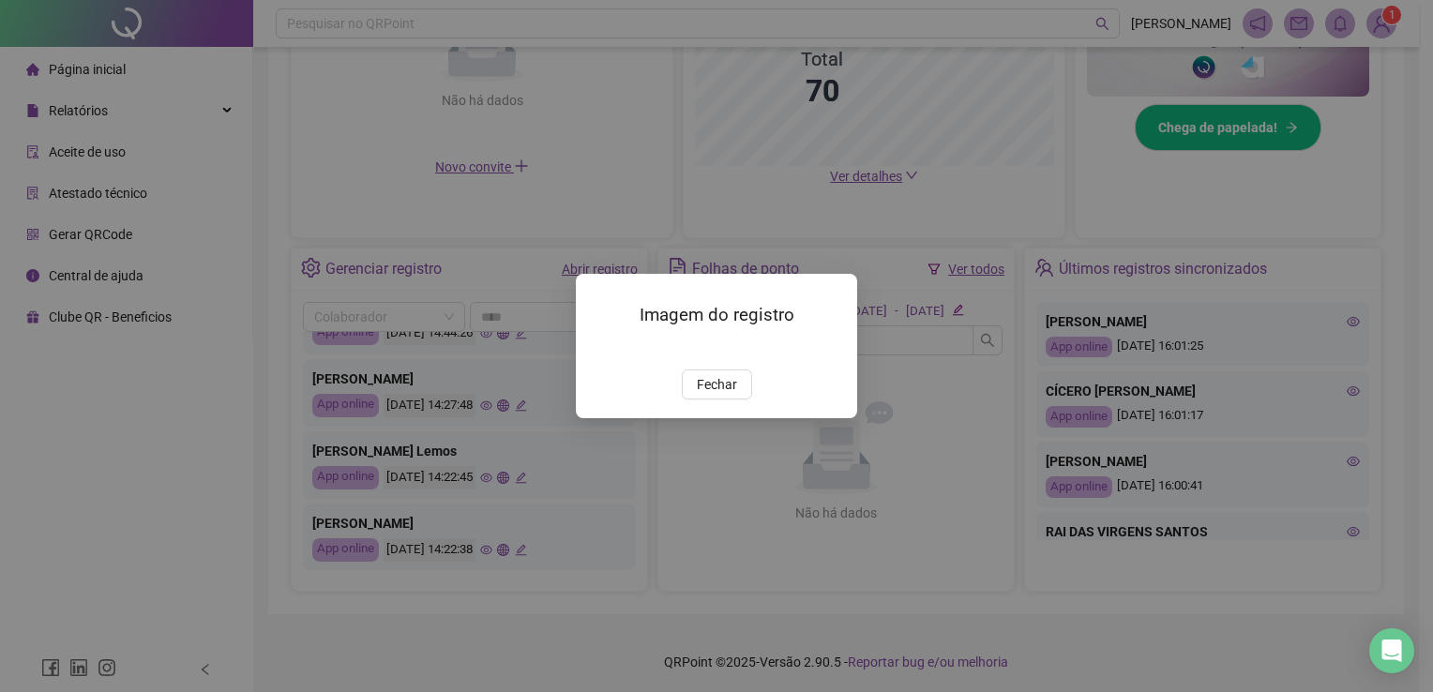
click at [598, 349] on img at bounding box center [598, 349] width 0 height 0
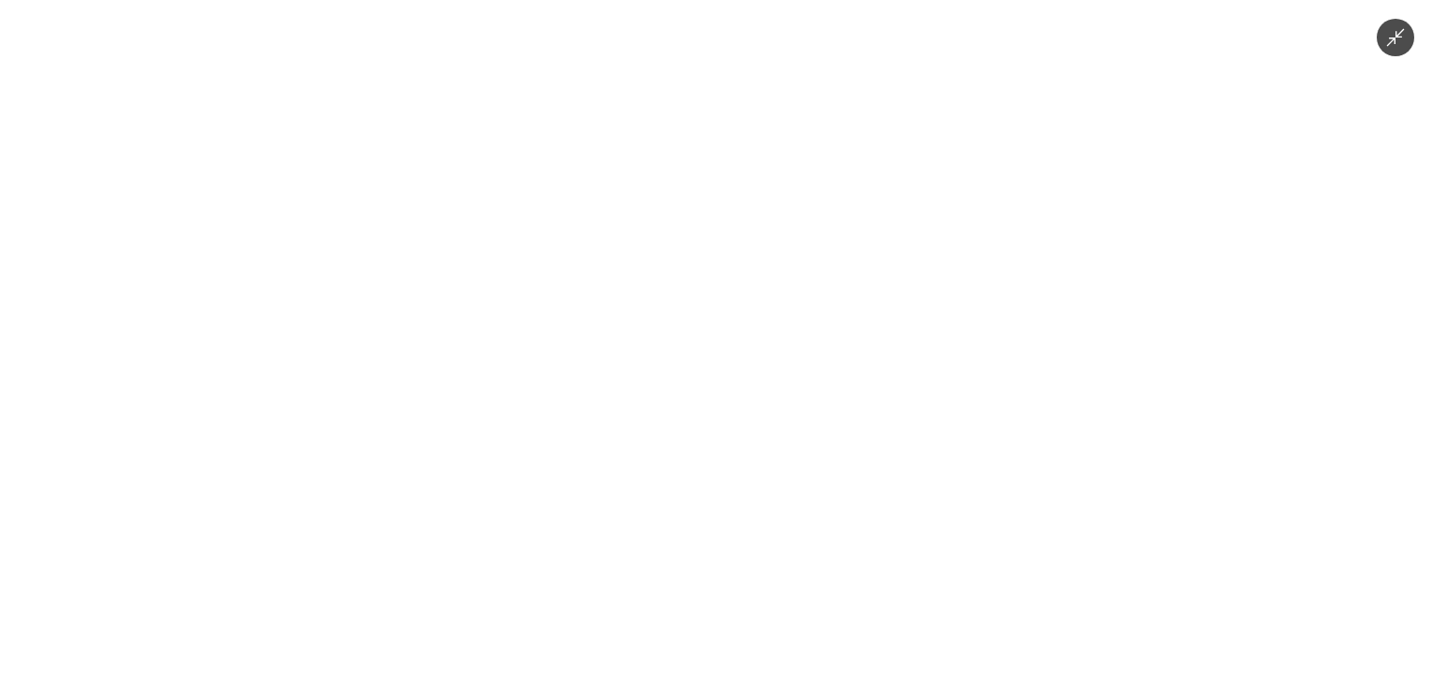
click at [634, 303] on img at bounding box center [717, 346] width 520 height 692
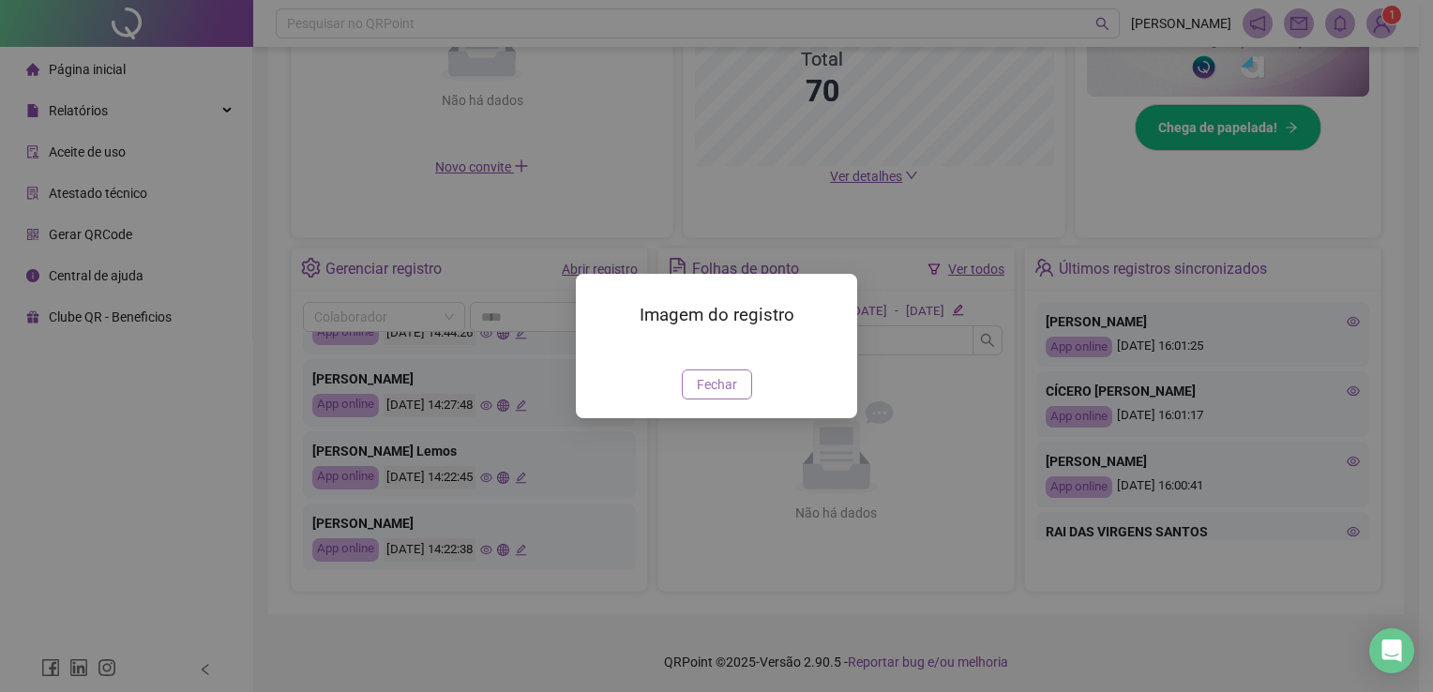
click at [702, 395] on span "Fechar" at bounding box center [717, 384] width 40 height 21
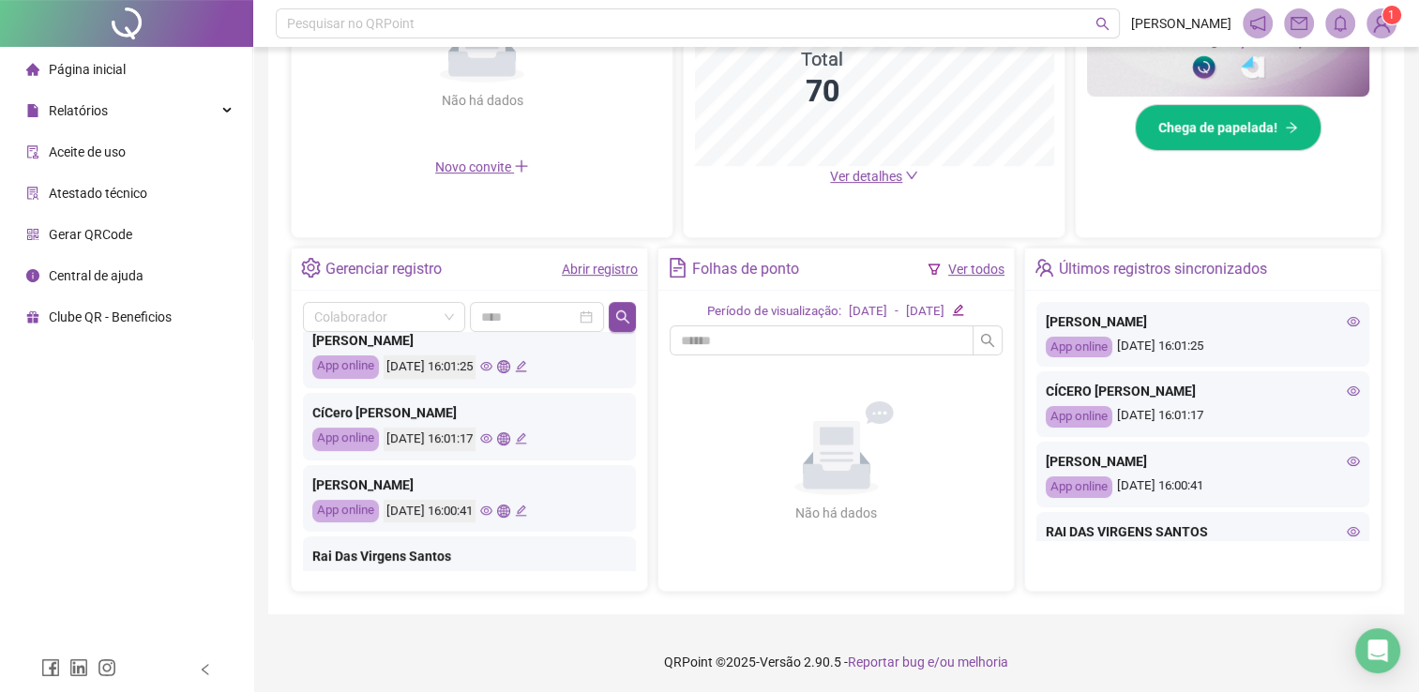
scroll to position [0, 0]
